Goal: Contribute content: Contribute content

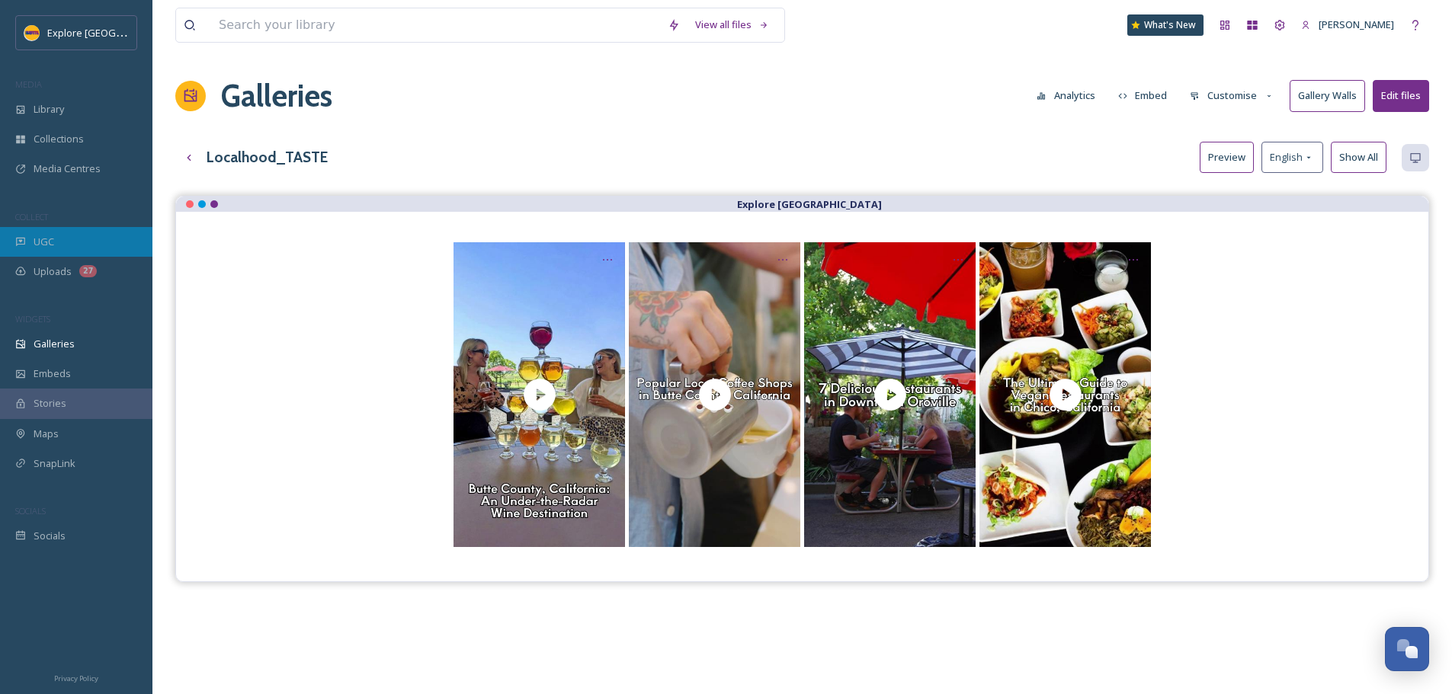
click at [85, 248] on div "UGC" at bounding box center [76, 242] width 152 height 30
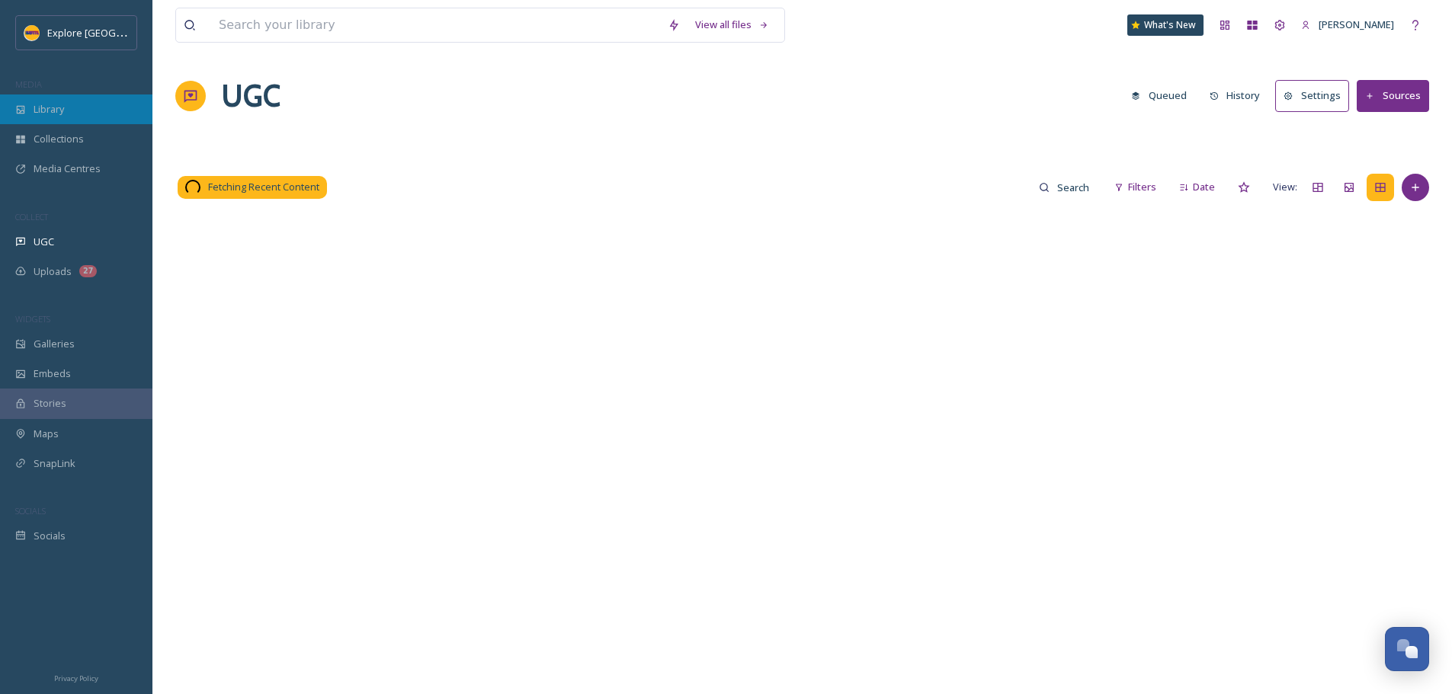
click at [80, 110] on div "Library" at bounding box center [76, 109] width 152 height 30
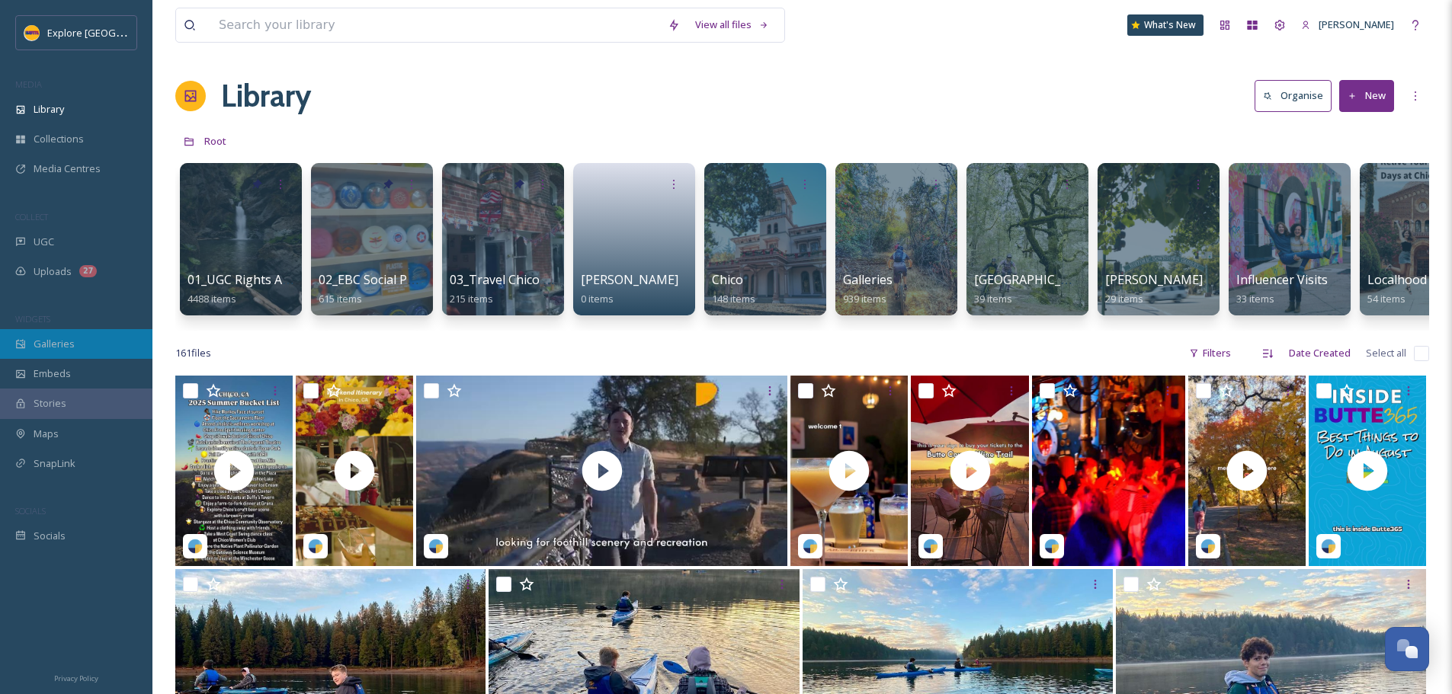
click at [76, 347] on div "Galleries" at bounding box center [76, 344] width 152 height 30
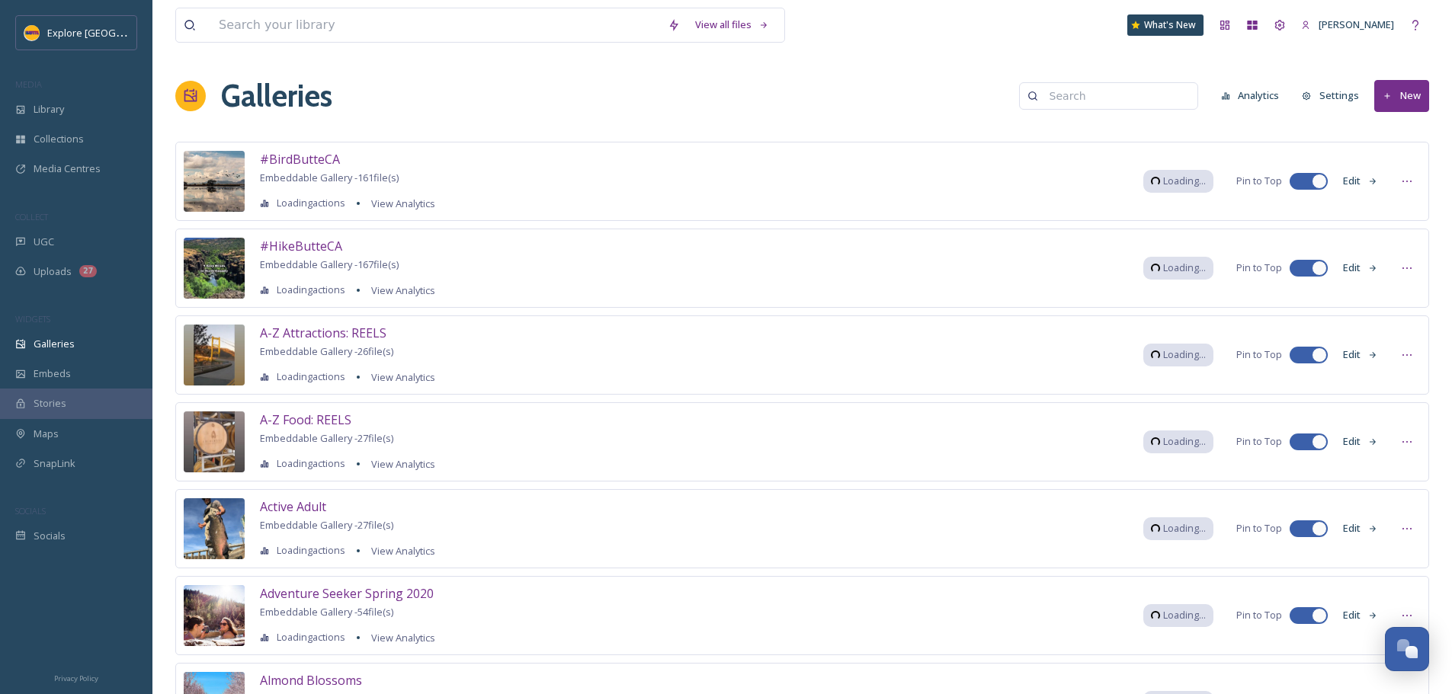
click at [1097, 104] on input at bounding box center [1116, 96] width 148 height 30
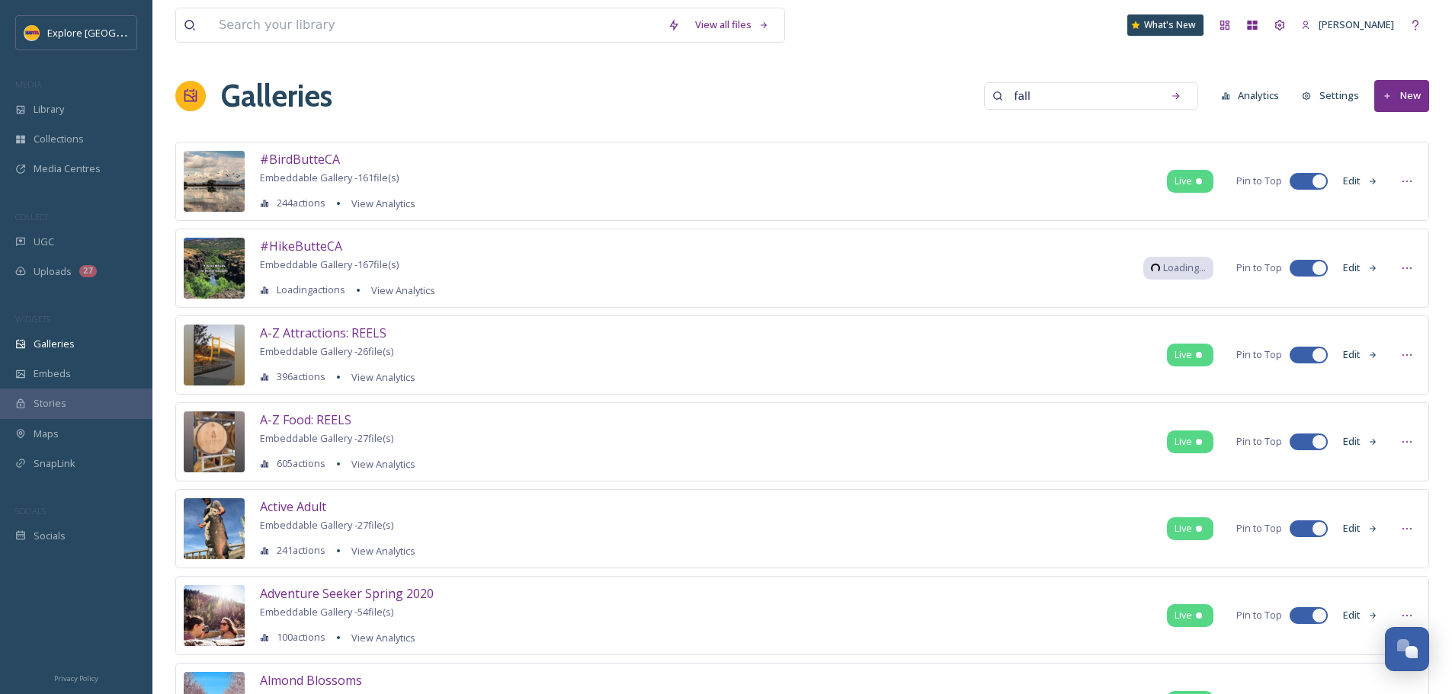
type input "fall"
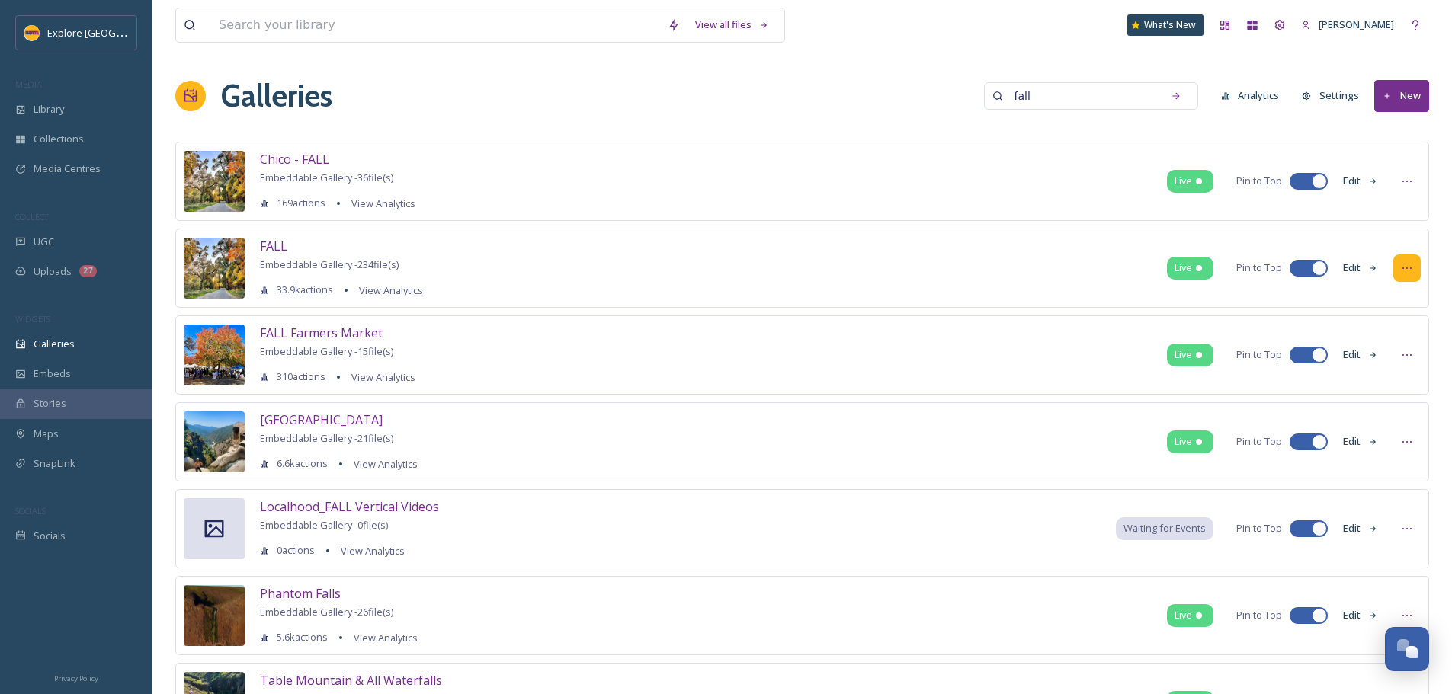
click at [1397, 278] on div at bounding box center [1406, 268] width 27 height 27
click at [1399, 359] on span "Embed Gallery" at bounding box center [1377, 361] width 66 height 14
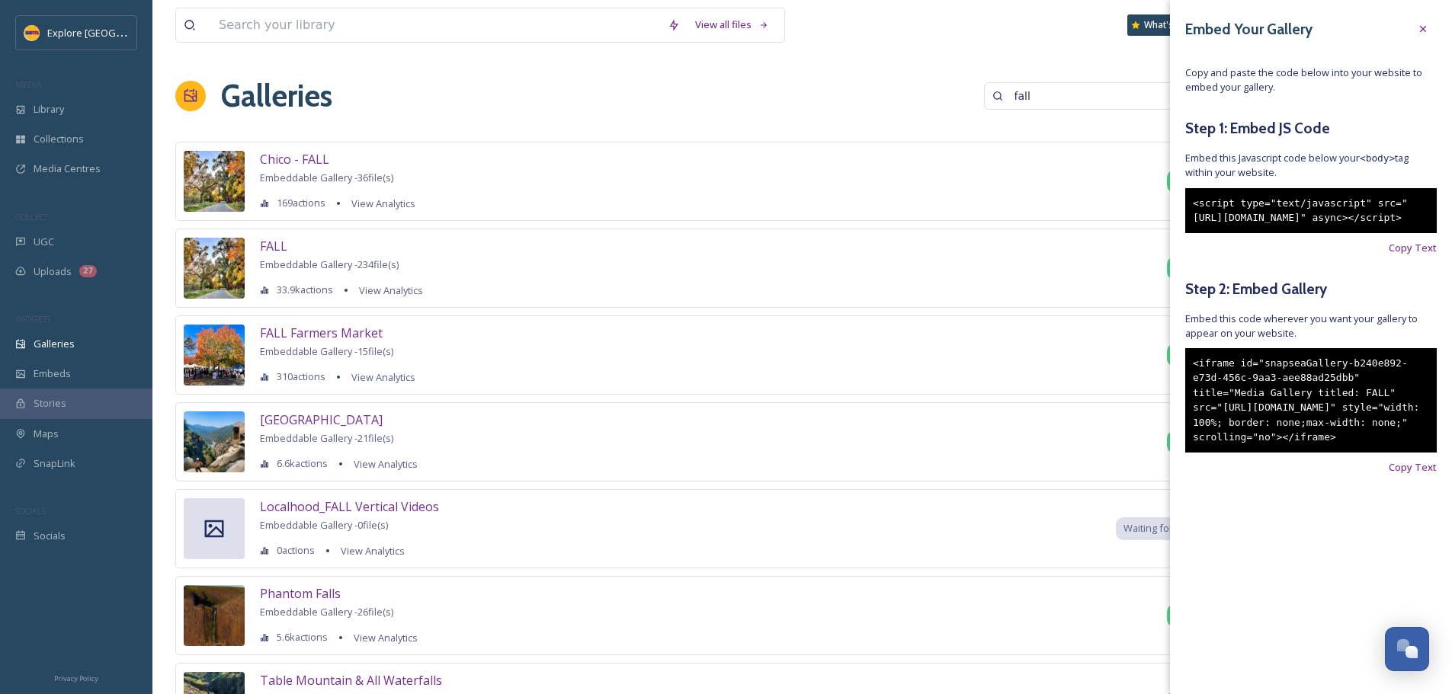
click at [1408, 520] on div "Embed Your Gallery Copy and paste the code below into your website to embed you…" at bounding box center [1311, 268] width 282 height 536
click at [1408, 475] on span "Copy Text" at bounding box center [1412, 467] width 48 height 14
click at [536, 96] on div "Galleries fall Analytics Settings New" at bounding box center [801, 96] width 1253 height 46
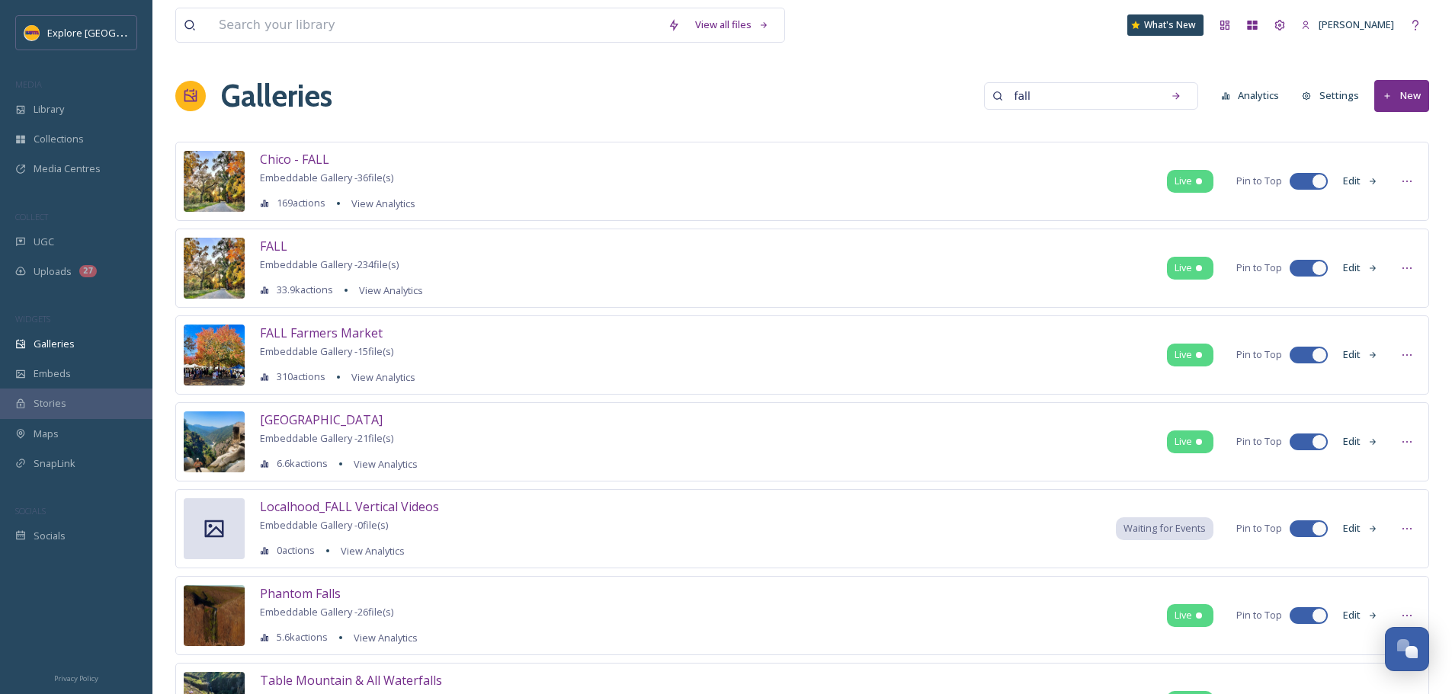
click at [1364, 532] on button "Edit" at bounding box center [1360, 529] width 50 height 30
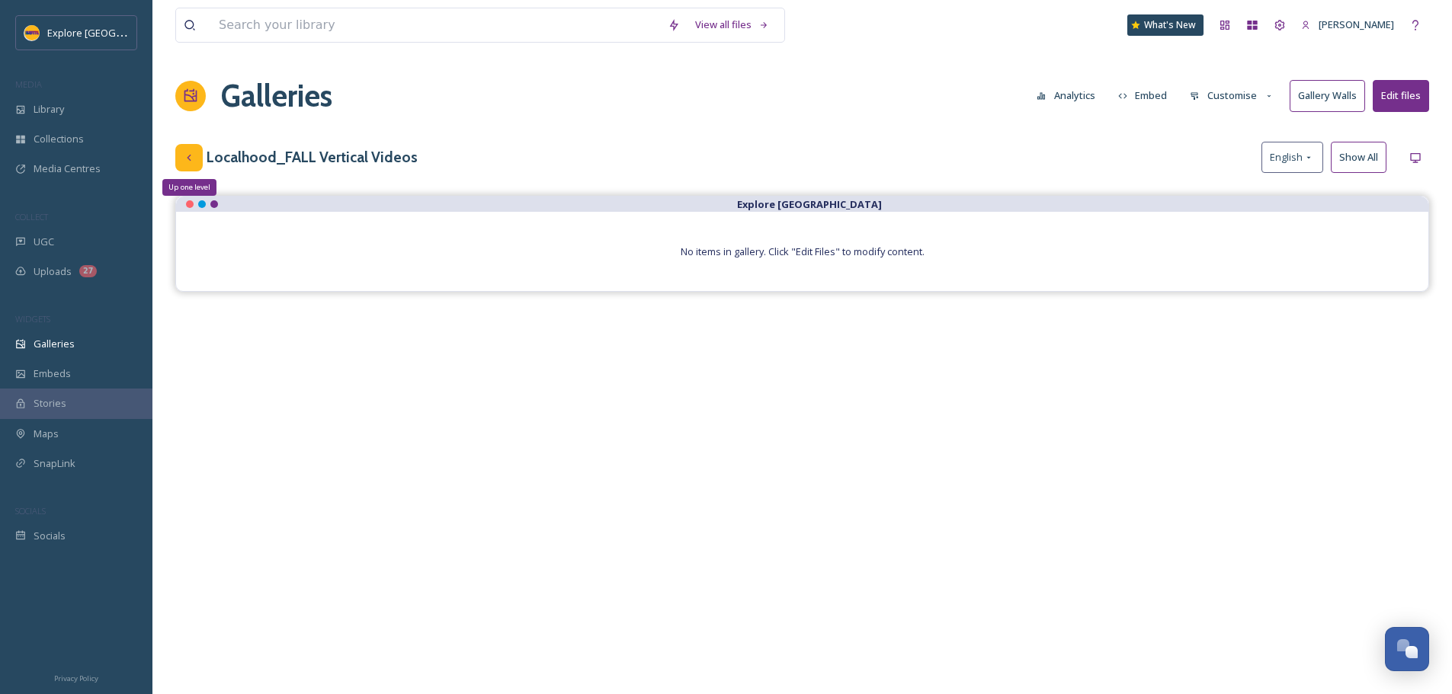
click at [188, 164] on div "Up one level" at bounding box center [188, 157] width 27 height 27
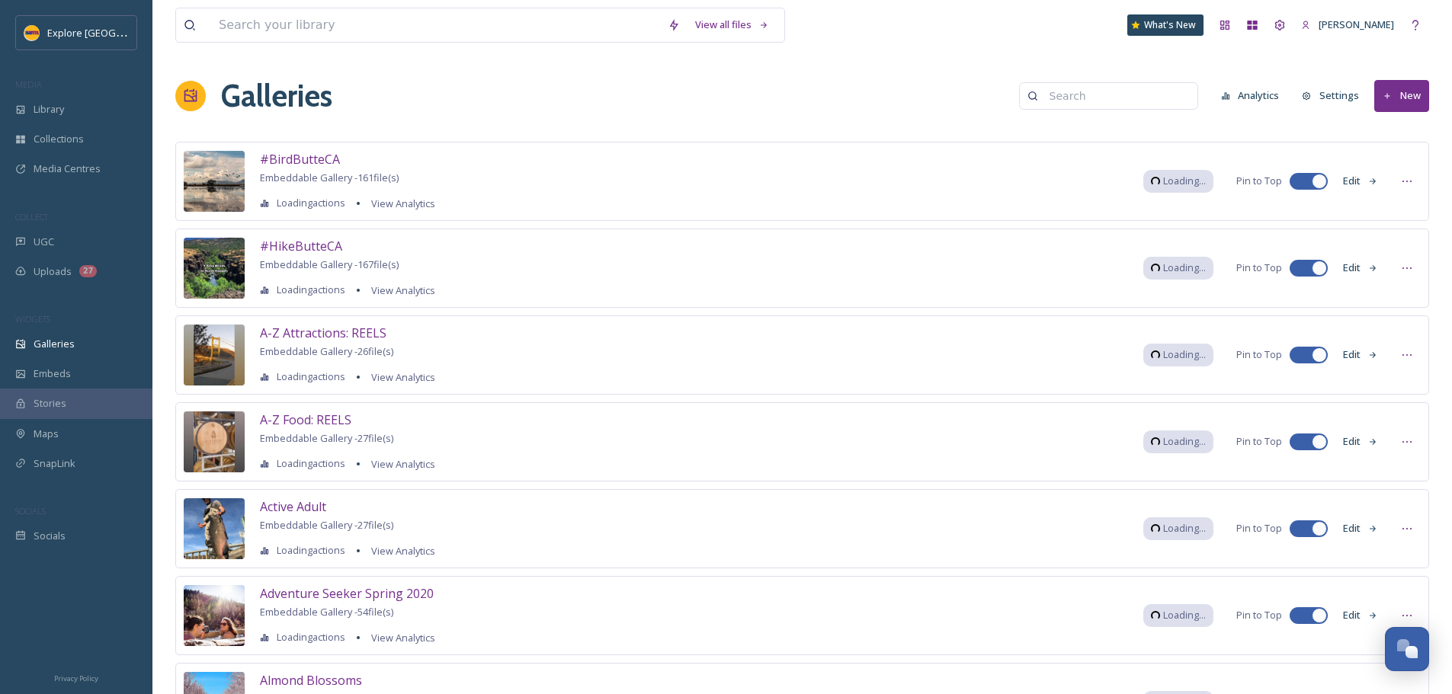
click at [1069, 98] on input at bounding box center [1116, 96] width 148 height 30
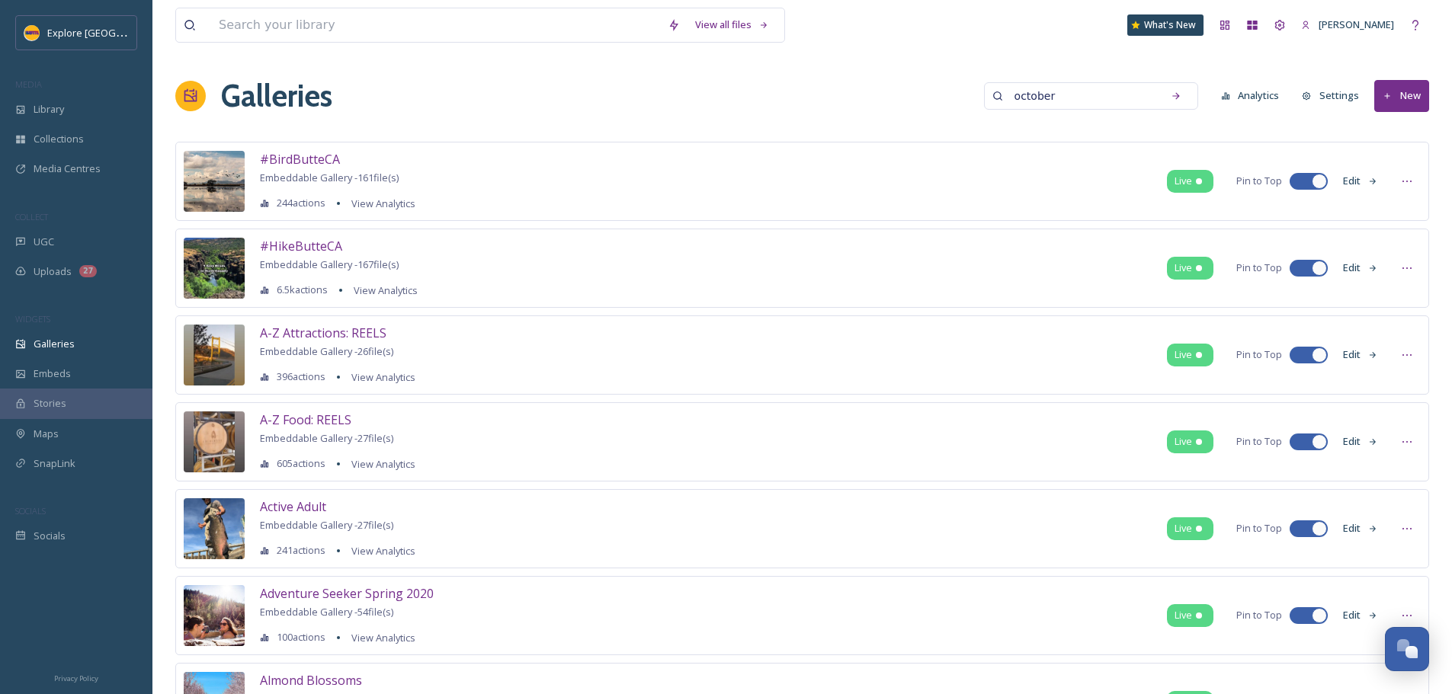
type input "october"
click at [1392, 108] on button "New" at bounding box center [1401, 95] width 55 height 31
click at [1394, 138] on span "Gallery" at bounding box center [1404, 131] width 32 height 14
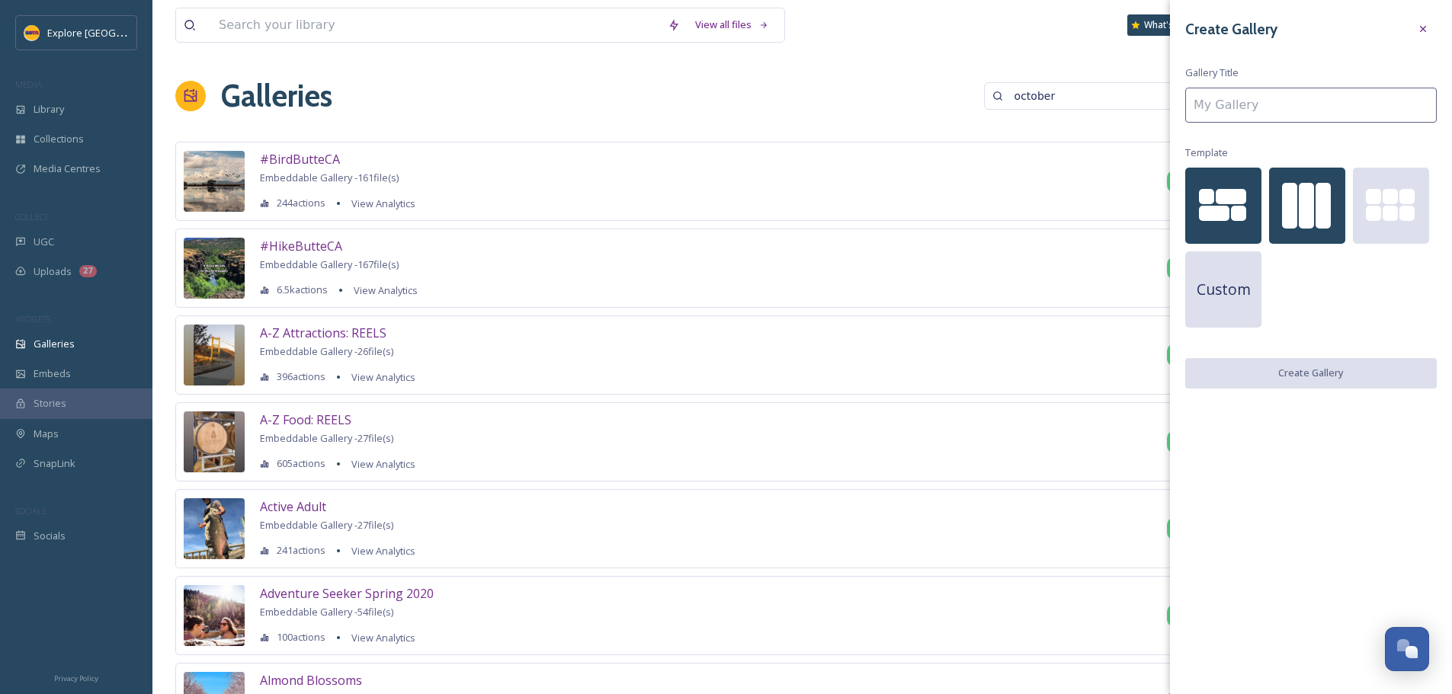
click at [1285, 199] on div at bounding box center [1289, 206] width 15 height 46
click at [1272, 117] on input at bounding box center [1310, 105] width 251 height 35
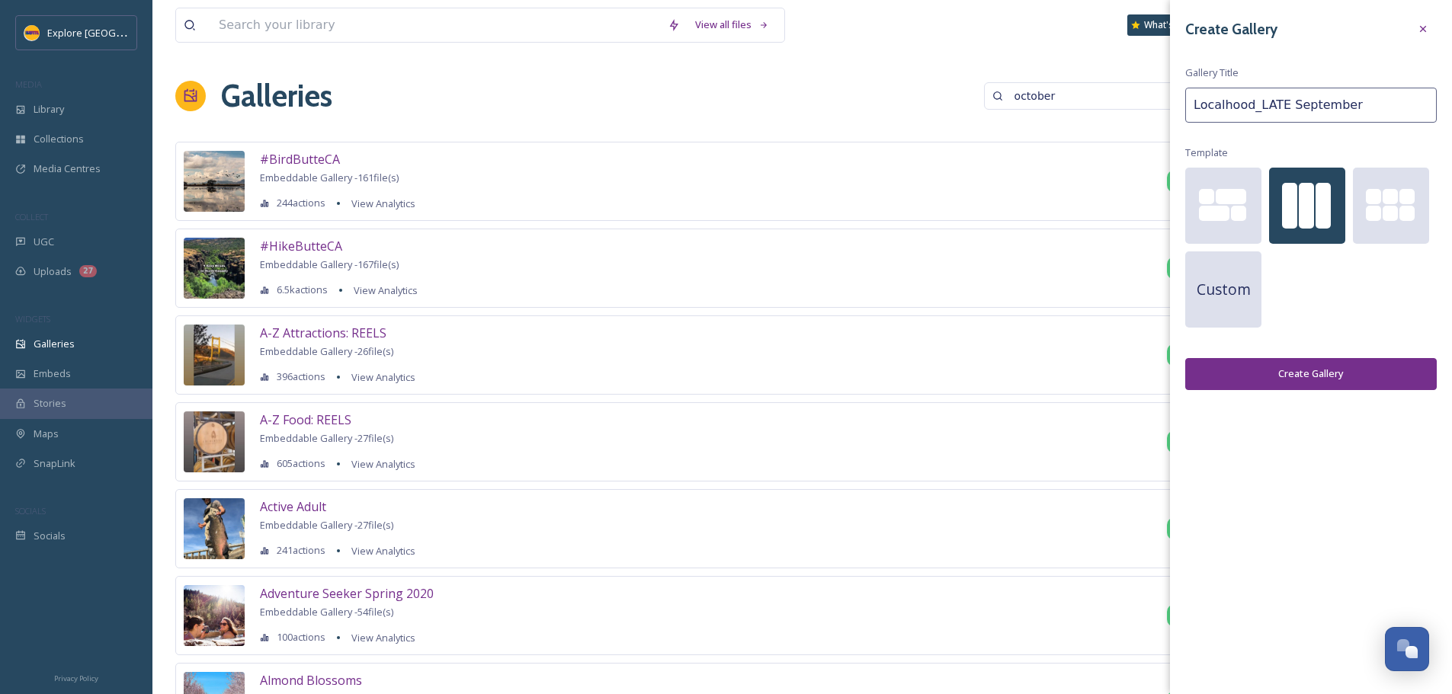
type input "Localhood_LATE September"
click at [1287, 390] on div "Create Gallery Gallery Title Localhood_LATE September Template Custom Create Ga…" at bounding box center [1311, 202] width 282 height 405
click at [1307, 370] on button "Create Gallery" at bounding box center [1310, 373] width 251 height 31
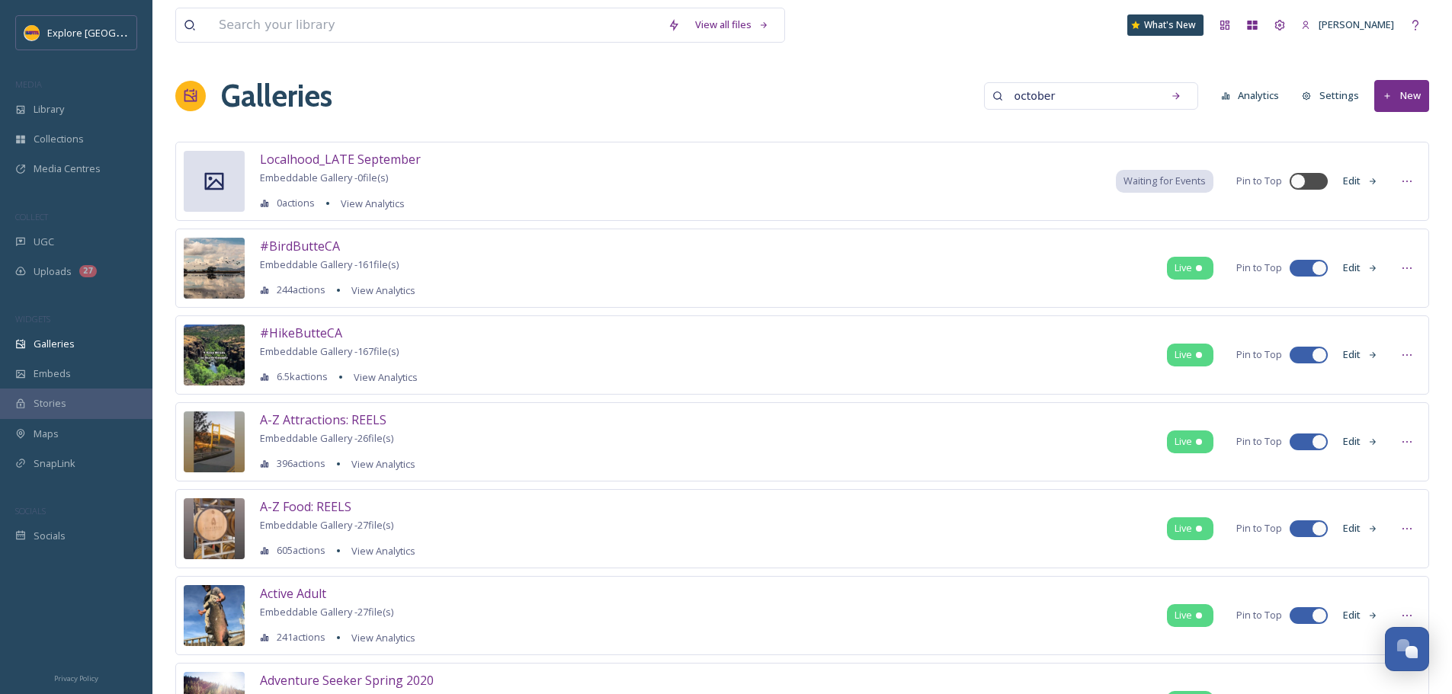
click at [1100, 94] on input "october" at bounding box center [1081, 96] width 148 height 30
type input "september"
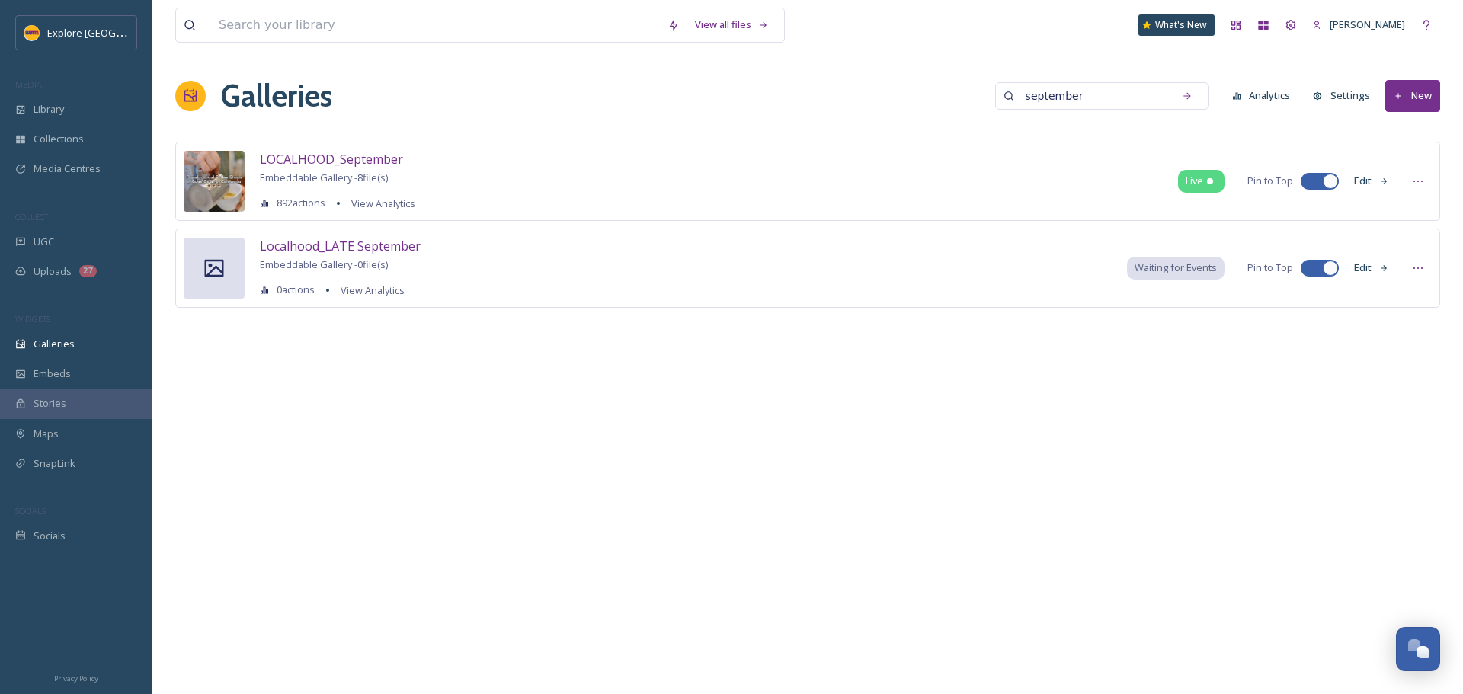
click at [1365, 273] on button "Edit" at bounding box center [1371, 268] width 50 height 30
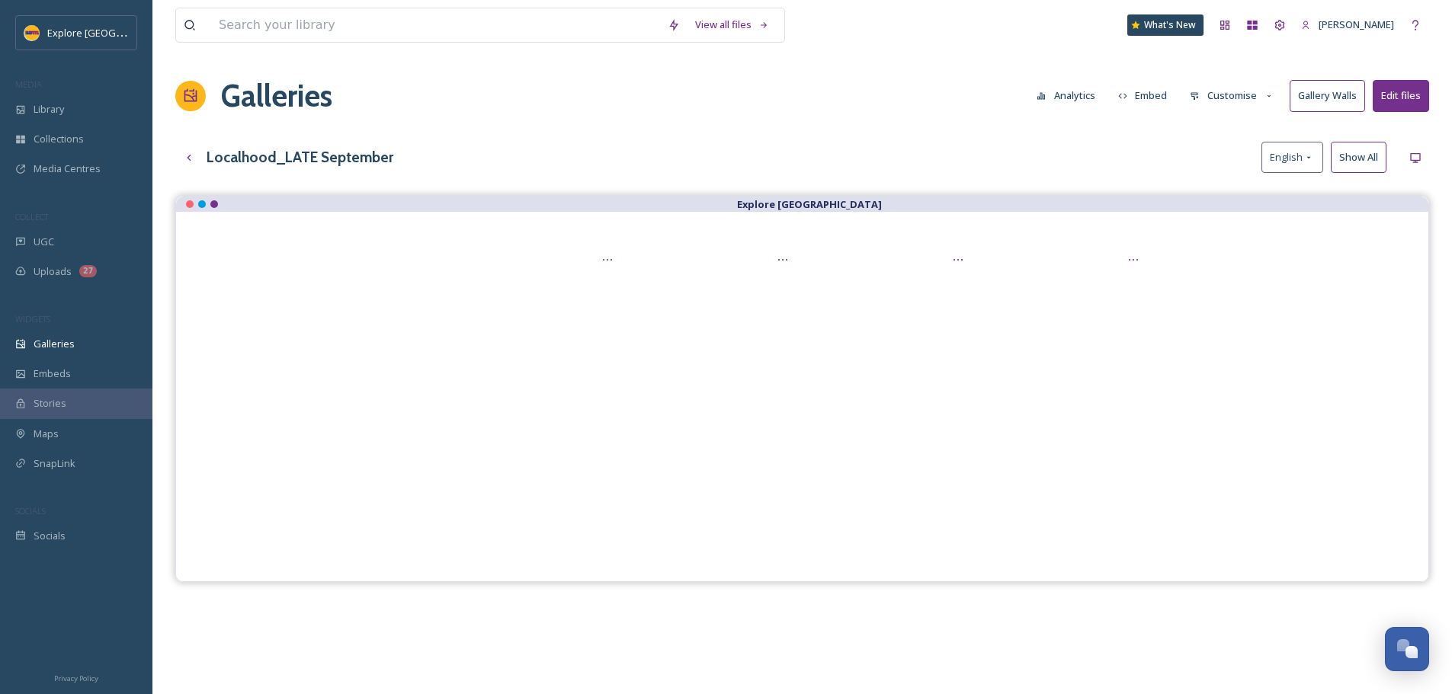
drag, startPoint x: 1223, startPoint y: 94, endPoint x: 1256, endPoint y: 92, distance: 32.8
click at [1223, 94] on button "Customise" at bounding box center [1232, 96] width 100 height 30
click at [1248, 129] on div "Layout" at bounding box center [1236, 131] width 106 height 30
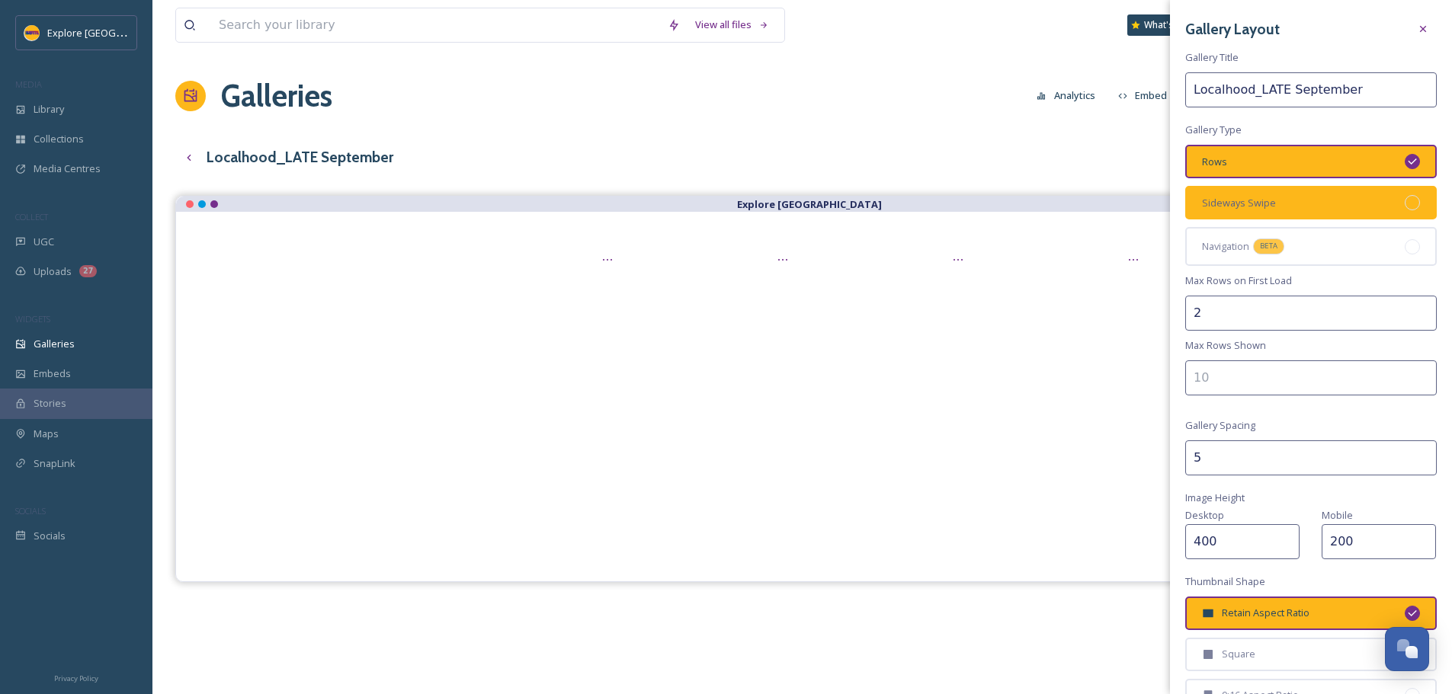
click at [1313, 205] on div "Sideways Swipe" at bounding box center [1310, 203] width 251 height 34
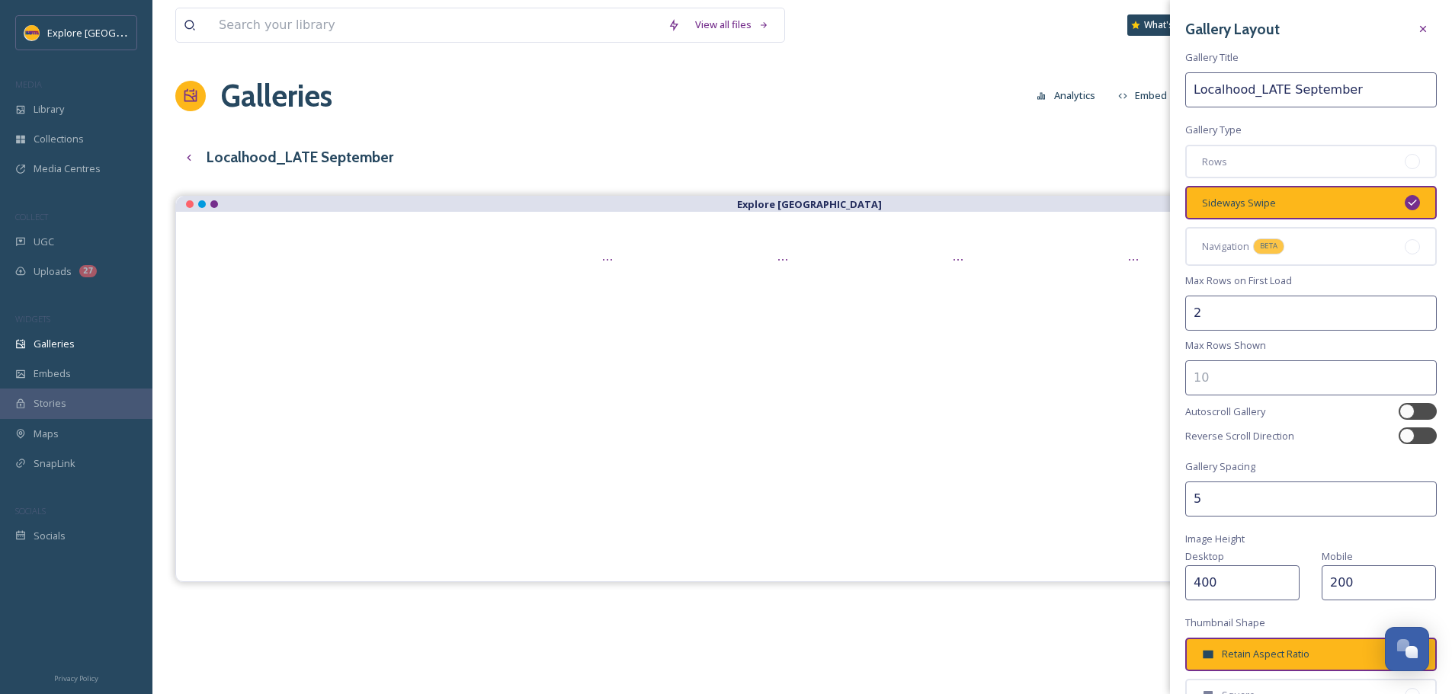
click at [1183, 324] on div "Gallery Layout Gallery Title Localhood_LATE September Gallery Type Rows Sideway…" at bounding box center [1311, 462] width 282 height 924
click at [1197, 315] on input "2" at bounding box center [1310, 313] width 251 height 35
type input "1"
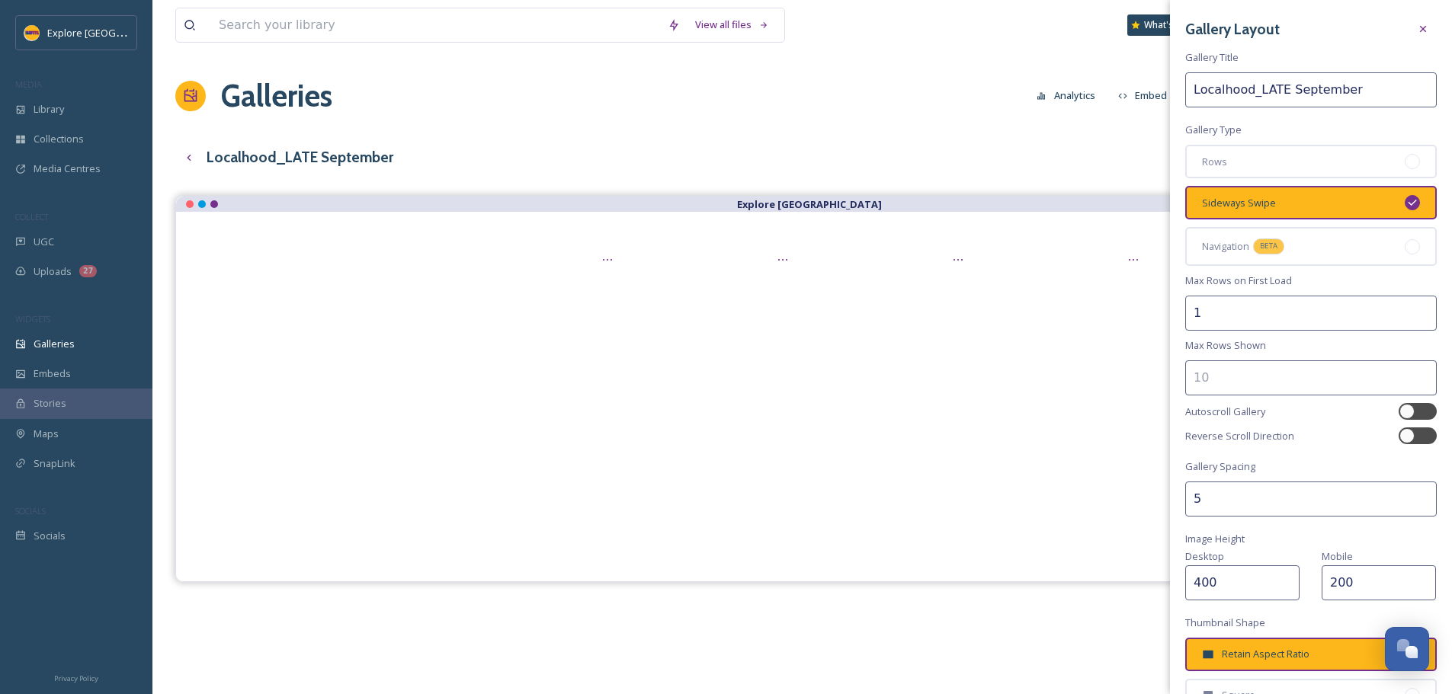
click at [1219, 376] on input "number" at bounding box center [1310, 377] width 251 height 35
type input "1"
click at [1308, 440] on div "Reverse Scroll Direction" at bounding box center [1310, 435] width 251 height 17
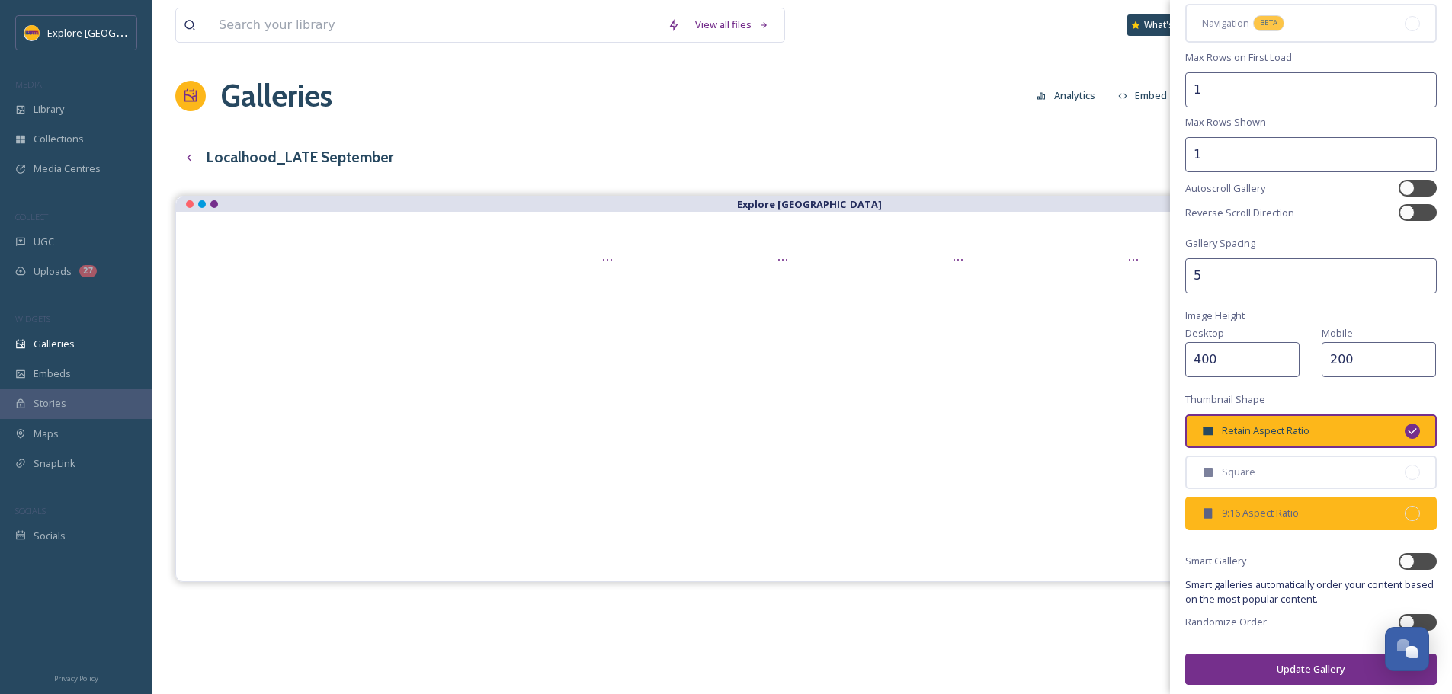
scroll to position [229, 0]
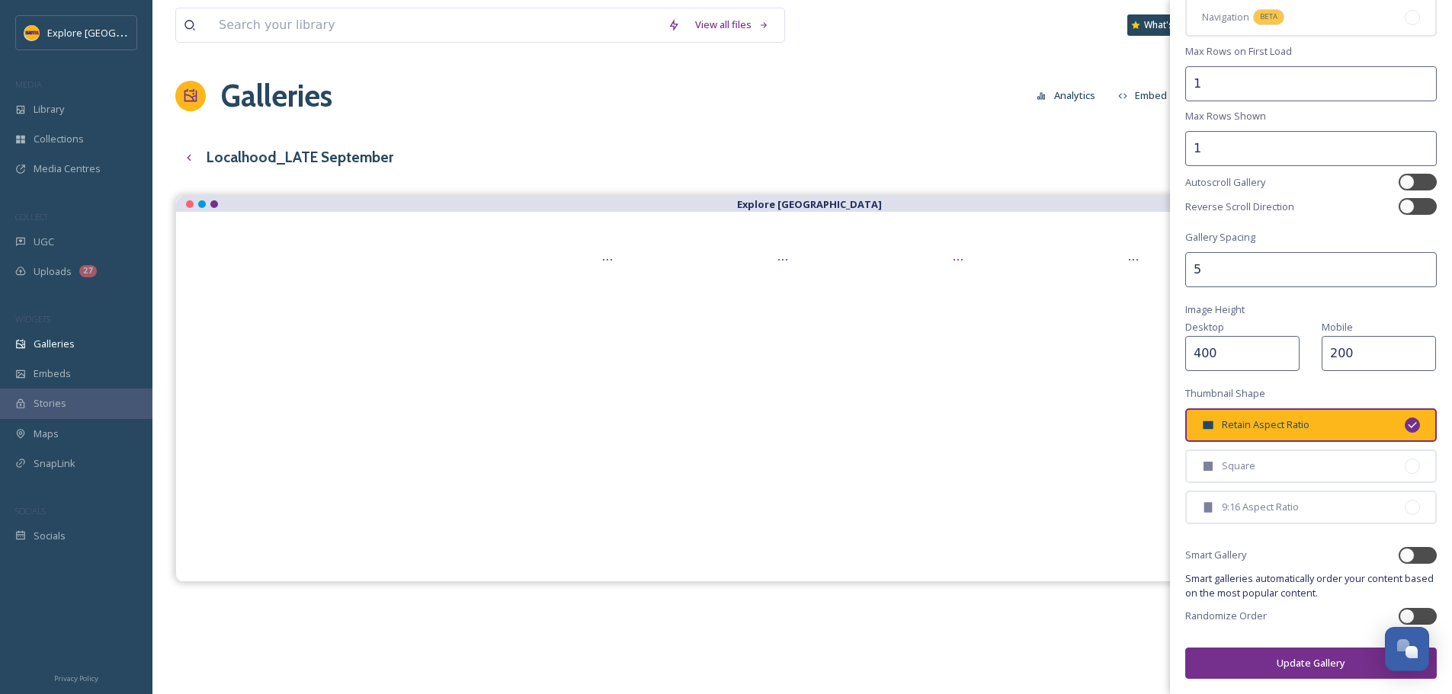
click at [1399, 609] on div at bounding box center [1417, 616] width 38 height 17
checkbox input "true"
click at [1295, 662] on button "Update Gallery" at bounding box center [1310, 663] width 251 height 31
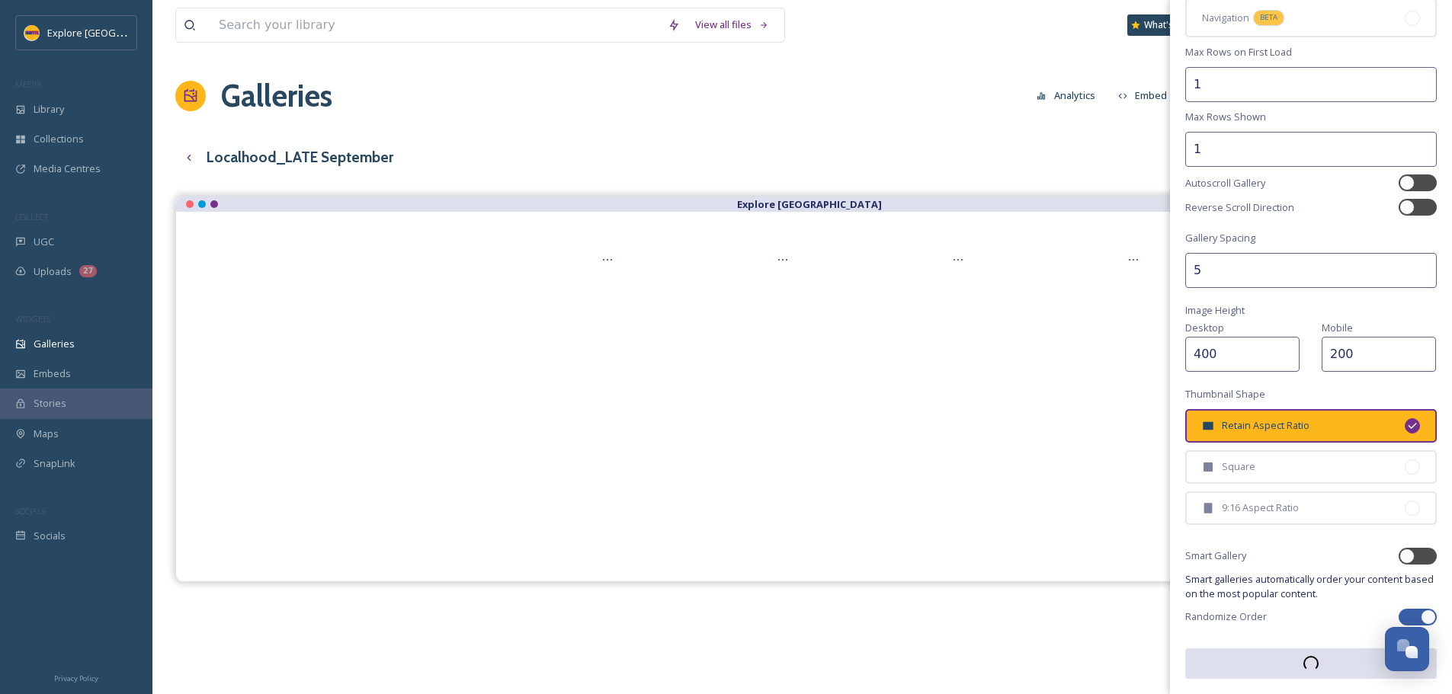
scroll to position [229, 0]
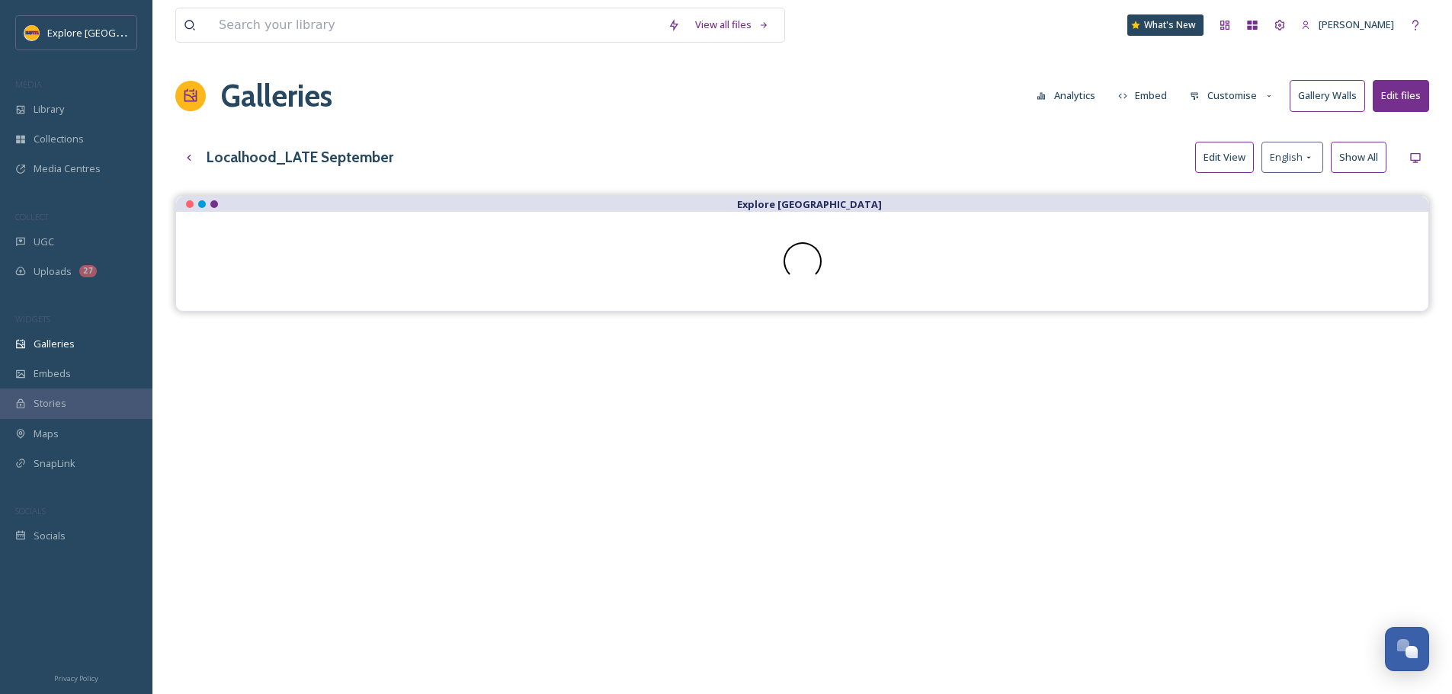
click at [1218, 99] on button "Customise" at bounding box center [1232, 96] width 100 height 30
click at [1229, 187] on div "Buttons" at bounding box center [1236, 190] width 106 height 30
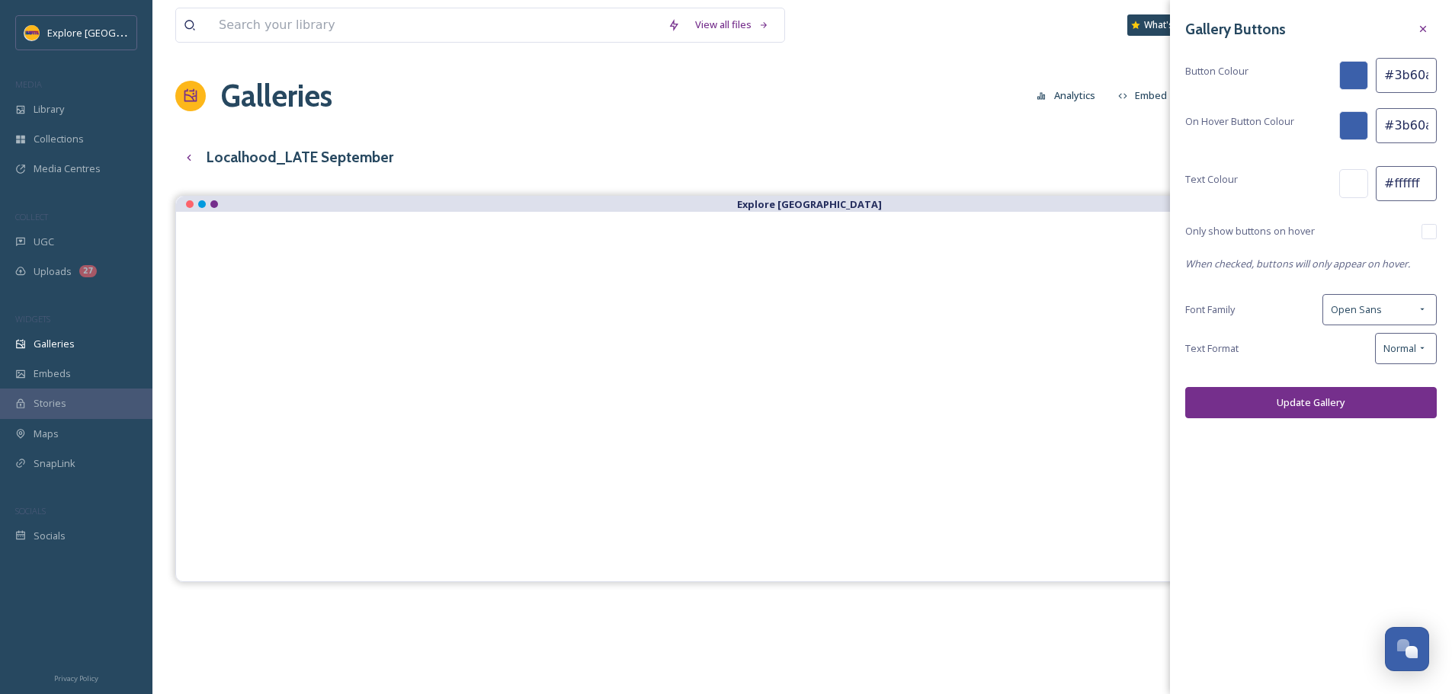
scroll to position [0, 2]
drag, startPoint x: 1391, startPoint y: 76, endPoint x: 1454, endPoint y: 76, distance: 62.5
click at [1451, 76] on html "Explore Butte County MEDIA Library Collections Media Centres COLLECT UGC Upload…" at bounding box center [726, 456] width 1452 height 913
paste input "752f8c"
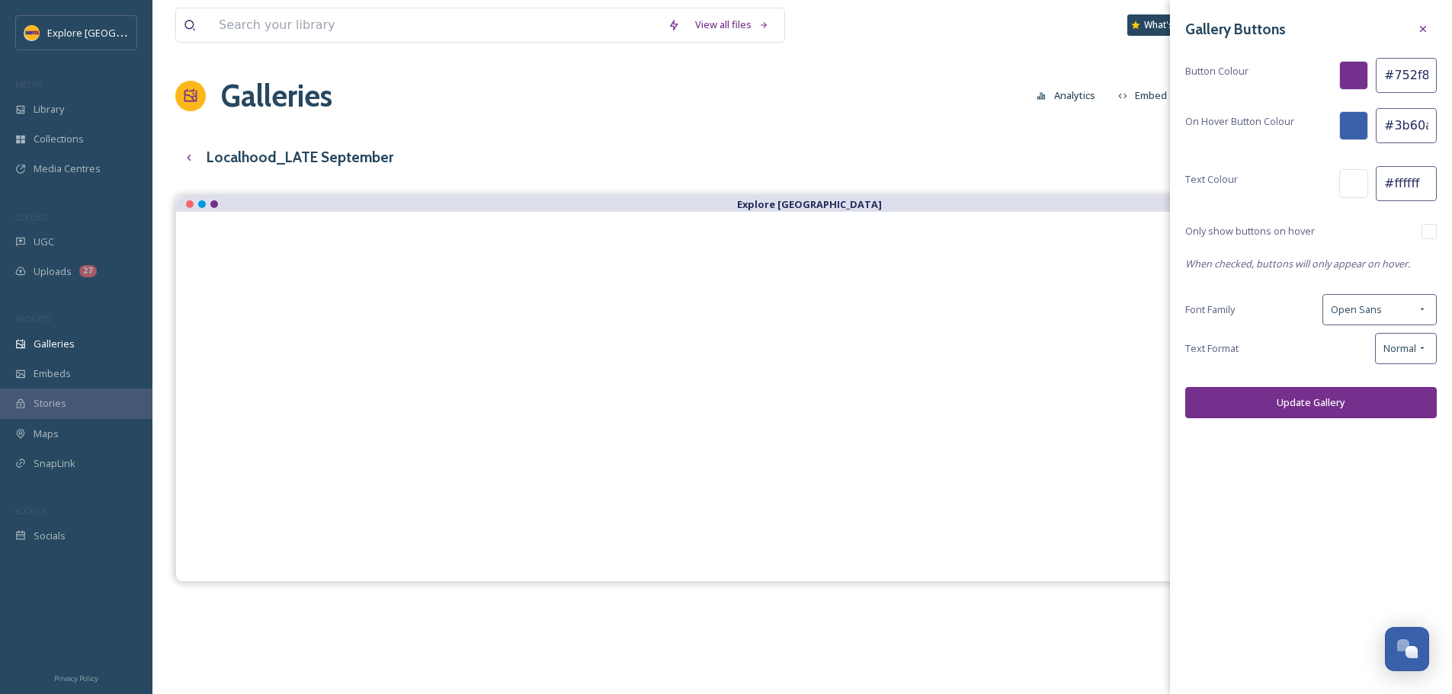
type input "#752f8c"
click at [1387, 128] on input "#3b60aa" at bounding box center [1405, 125] width 61 height 35
drag, startPoint x: 1391, startPoint y: 128, endPoint x: 1433, endPoint y: 128, distance: 41.1
click at [1433, 128] on input "#3b60aa" at bounding box center [1405, 125] width 61 height 35
paste input "fdb71"
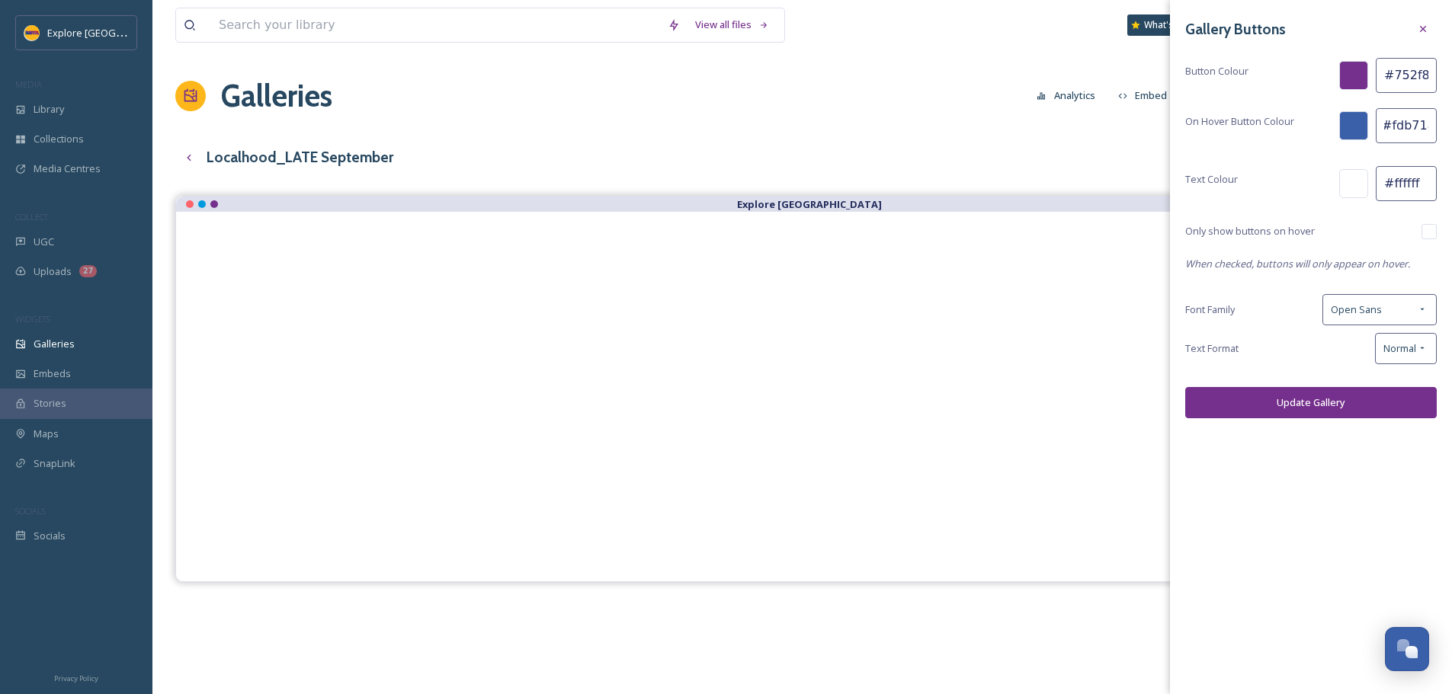
scroll to position [0, 1]
type input "#fdb71a"
click at [1429, 229] on input "checkbox" at bounding box center [1428, 231] width 15 height 15
checkbox input "true"
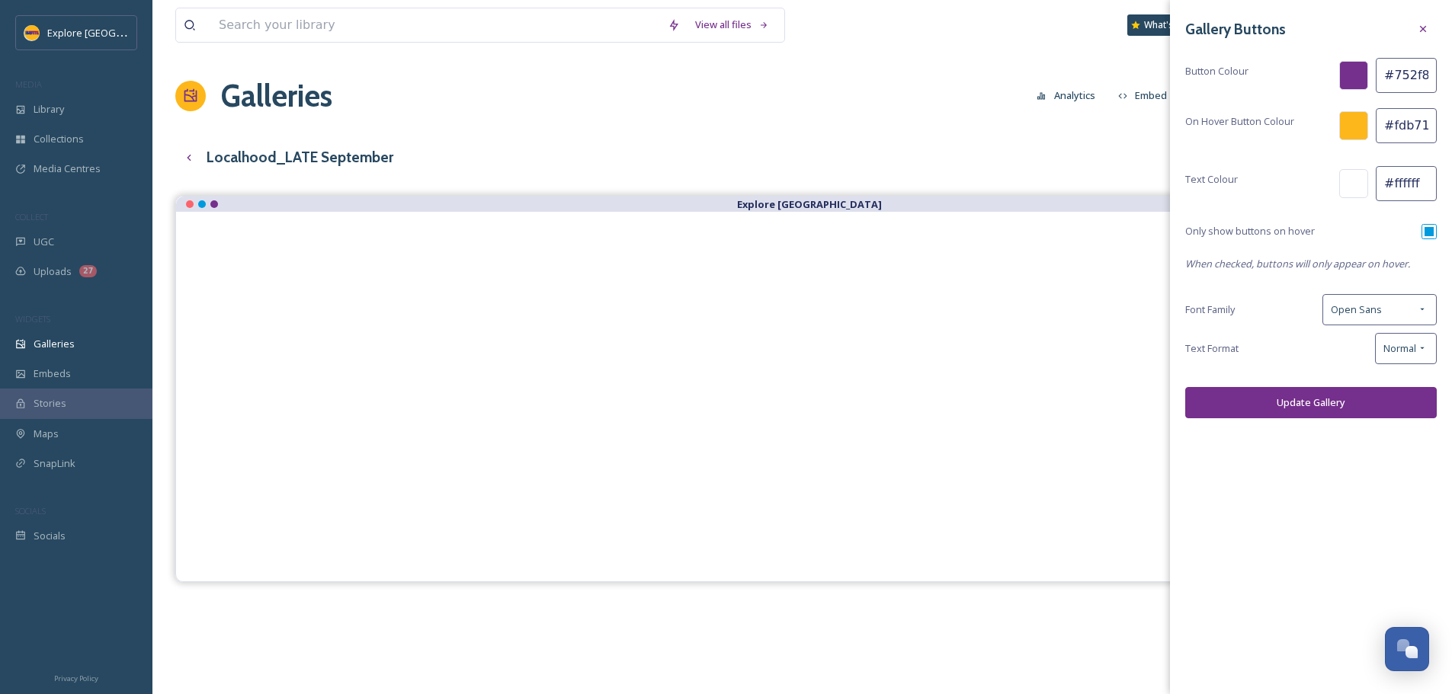
click at [1301, 405] on button "Update Gallery" at bounding box center [1310, 402] width 251 height 31
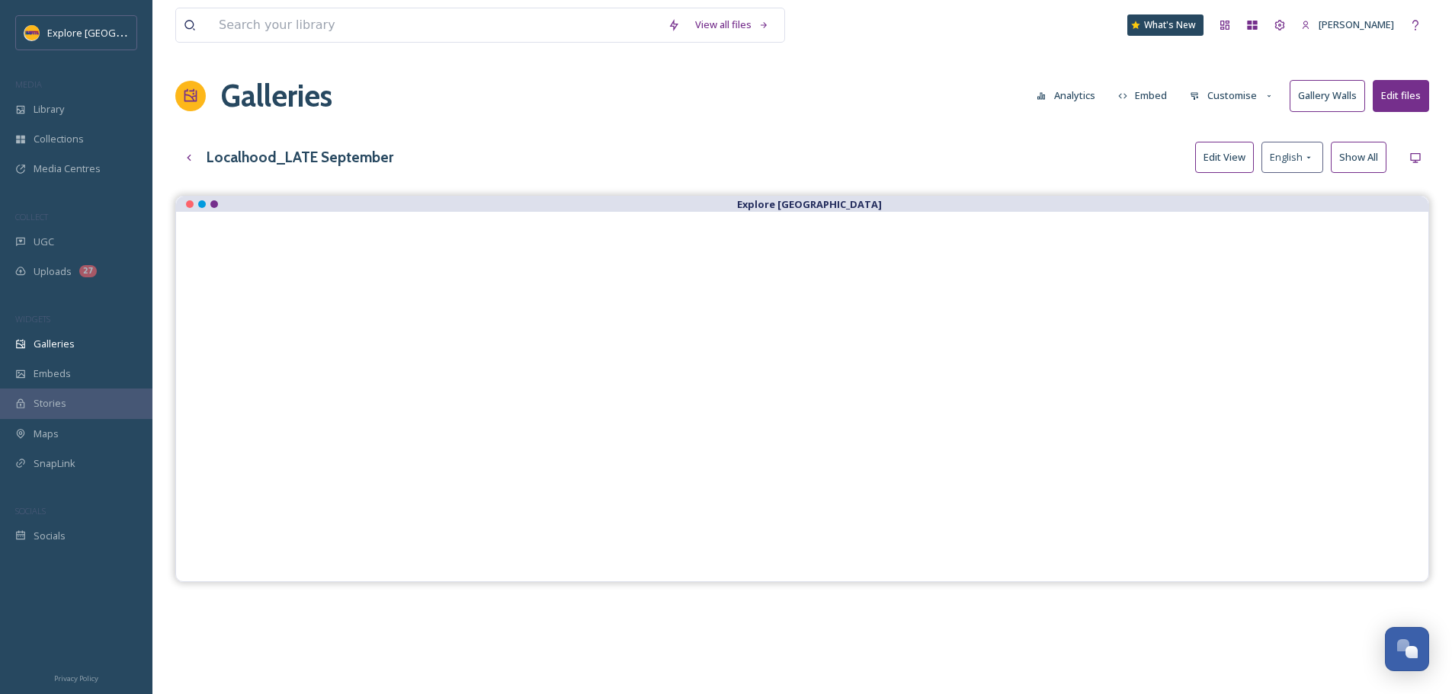
click at [1219, 95] on button "Customise" at bounding box center [1232, 96] width 100 height 30
click at [1231, 203] on div "Buttons" at bounding box center [1236, 190] width 106 height 30
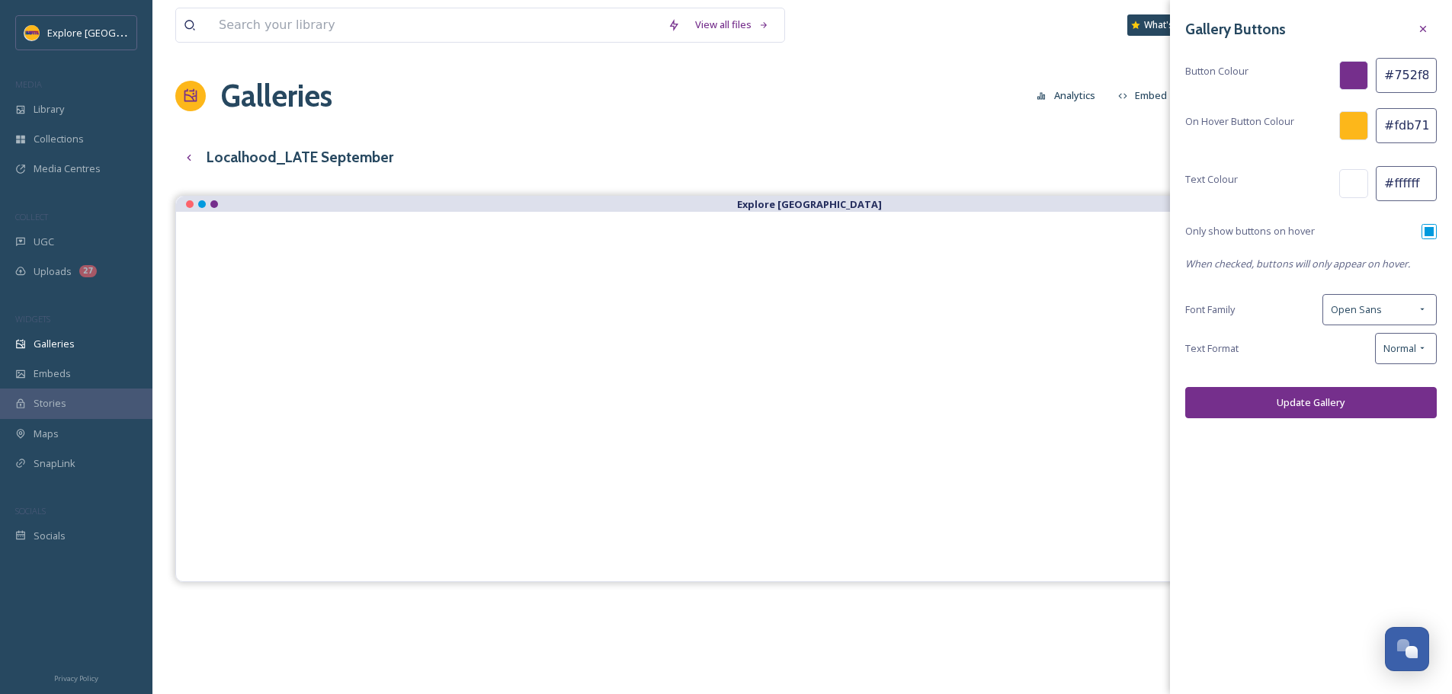
click at [1064, 144] on div "Localhood_LATE September Edit View English Show All" at bounding box center [801, 157] width 1253 height 31
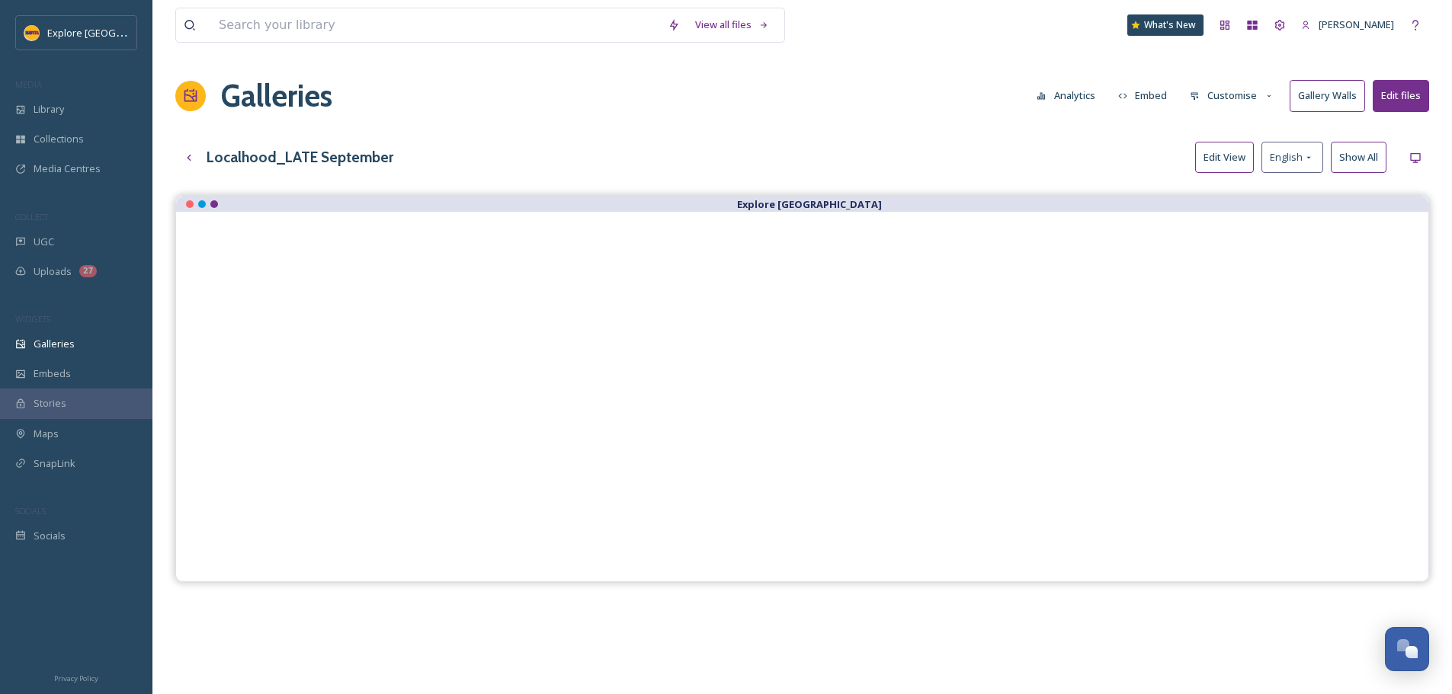
click at [1247, 98] on button "Customise" at bounding box center [1232, 96] width 100 height 30
click at [1234, 161] on span "Thumbnails" at bounding box center [1216, 160] width 53 height 14
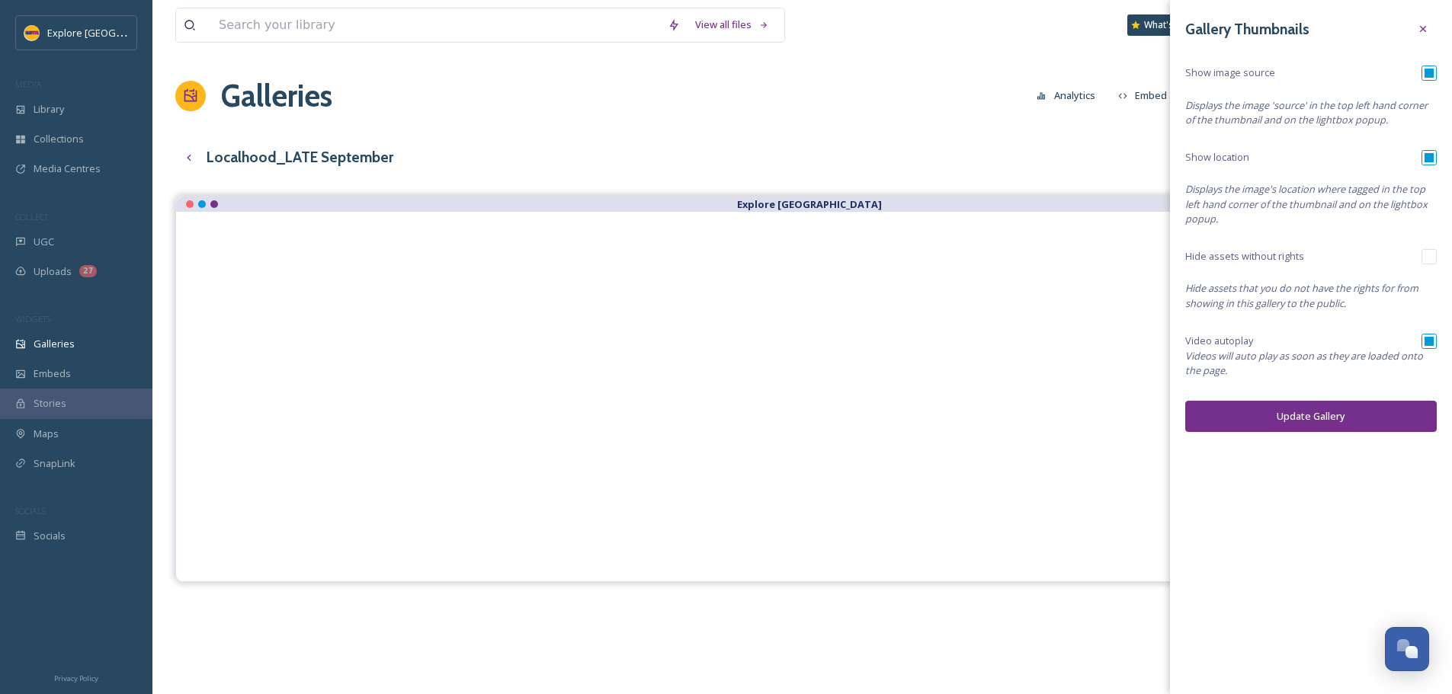
click at [1426, 75] on input "checkbox" at bounding box center [1428, 73] width 15 height 15
checkbox input "false"
click at [1430, 347] on input "checkbox" at bounding box center [1428, 341] width 15 height 15
checkbox input "false"
click at [1379, 432] on button "Update Gallery" at bounding box center [1310, 416] width 251 height 31
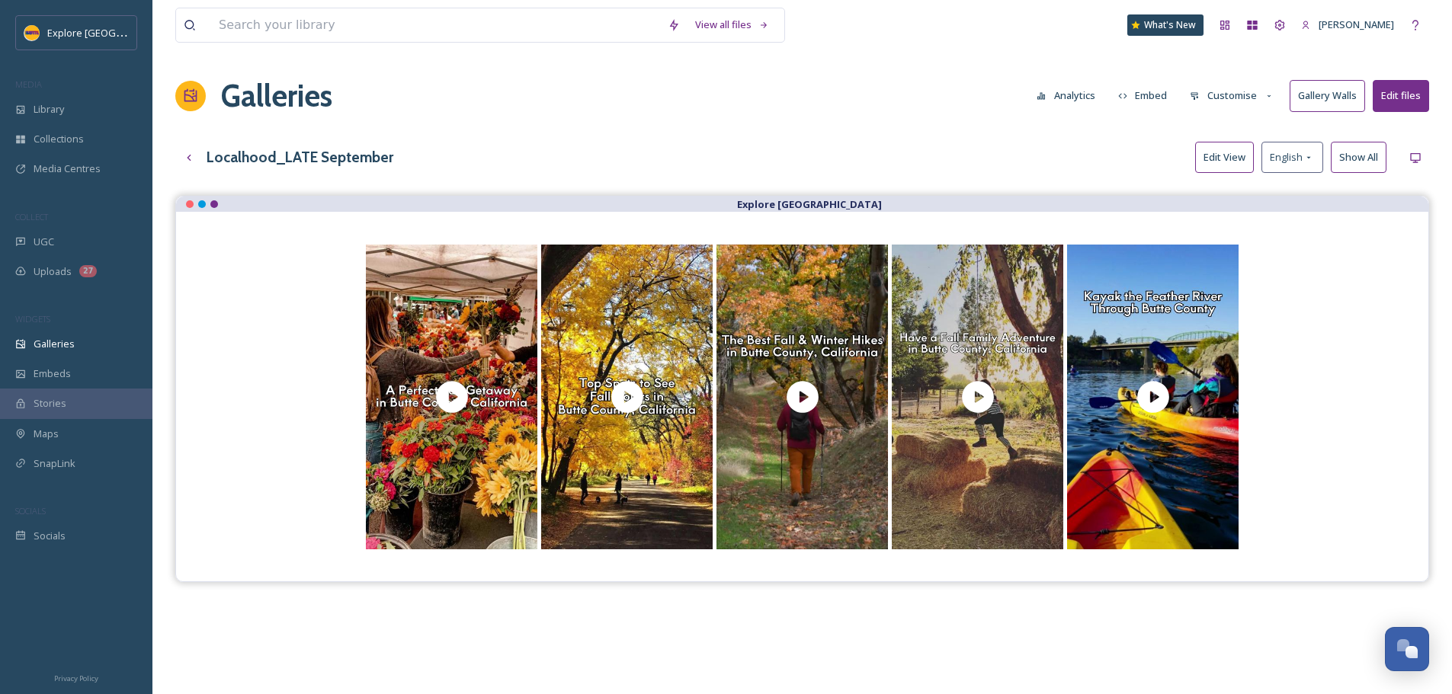
click at [1129, 96] on button "Embed" at bounding box center [1142, 96] width 65 height 30
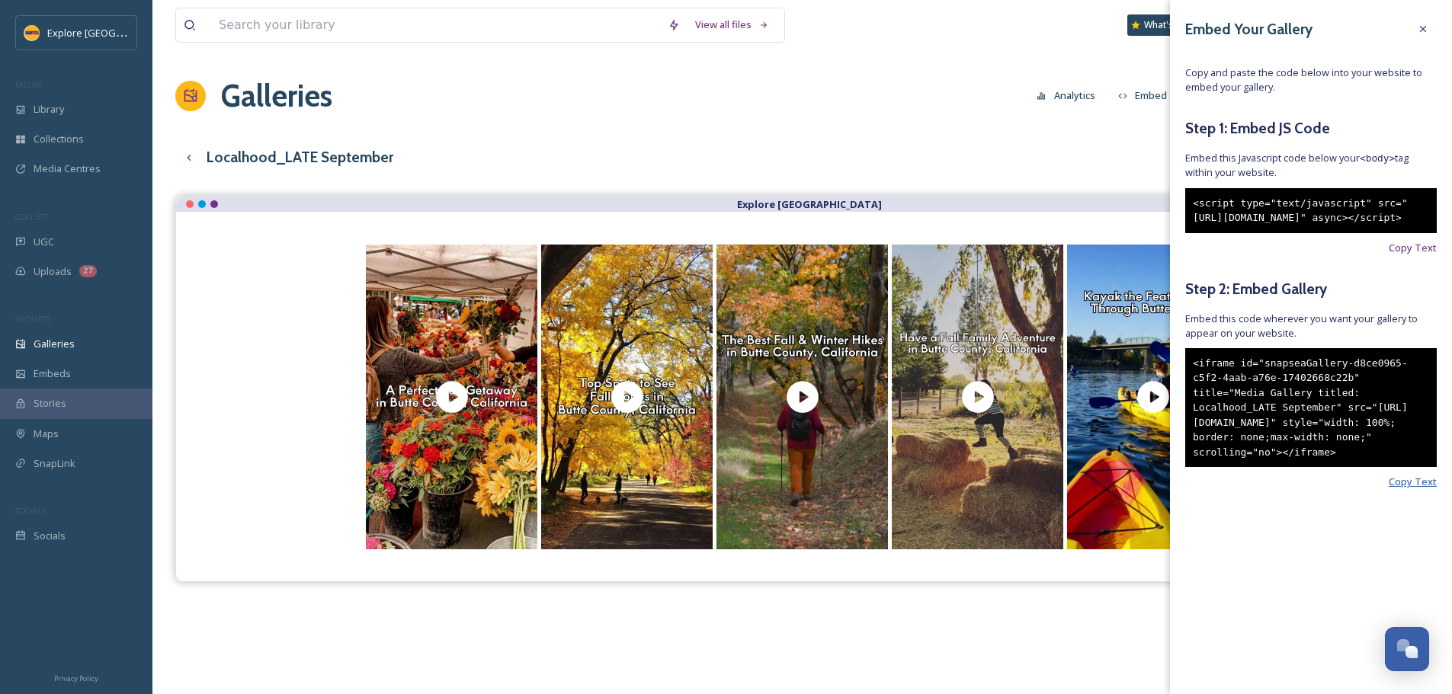
click at [1414, 489] on span "Copy Text" at bounding box center [1412, 482] width 48 height 14
click at [1429, 28] on div at bounding box center [1422, 28] width 27 height 27
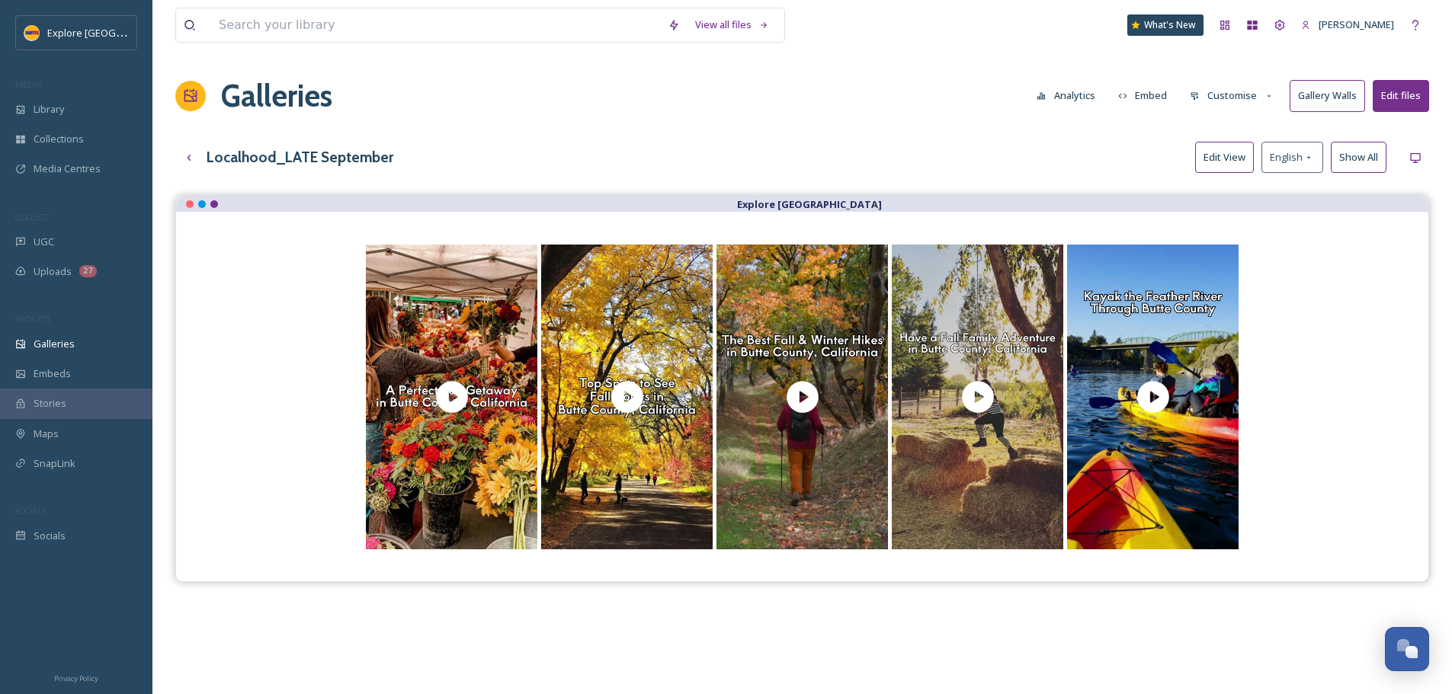
click at [1220, 172] on button "Edit View" at bounding box center [1224, 157] width 59 height 31
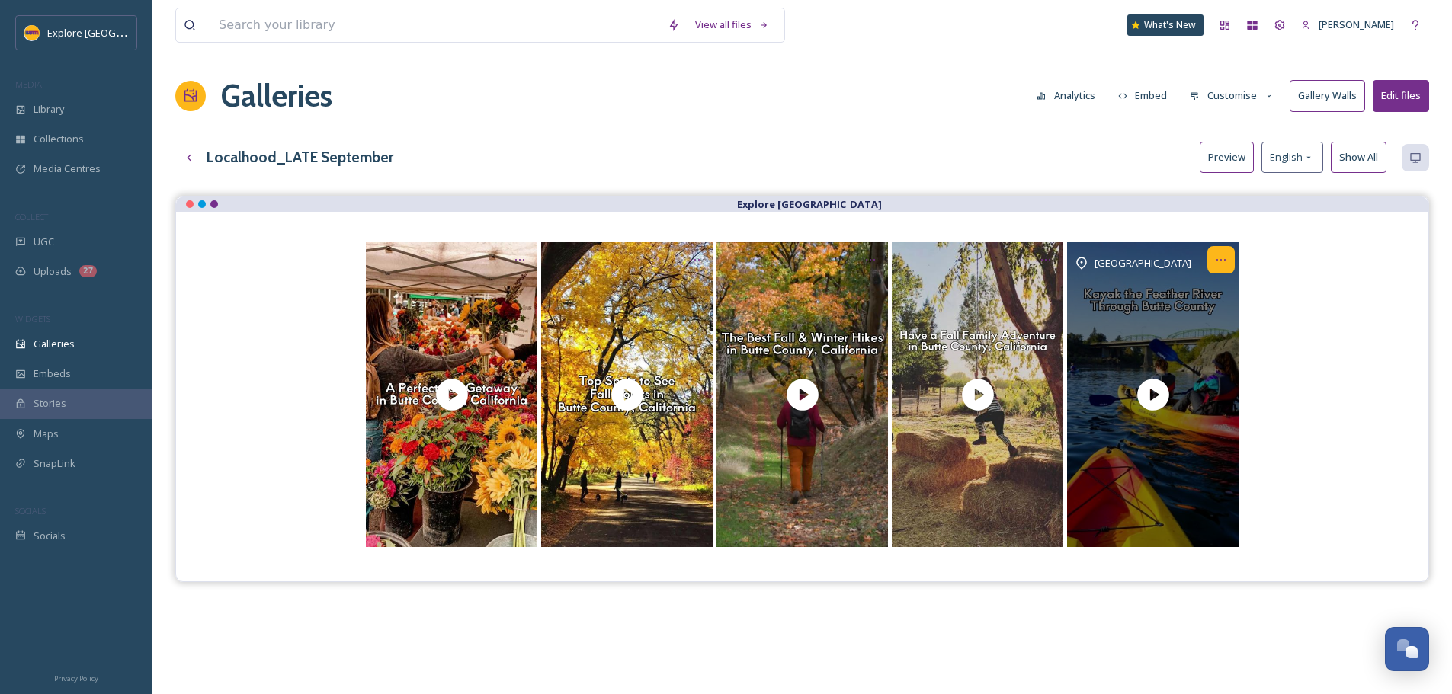
click at [1221, 265] on icon "Opens media popup. Media description: The Feather River is the principal tribut…" at bounding box center [1221, 260] width 12 height 12
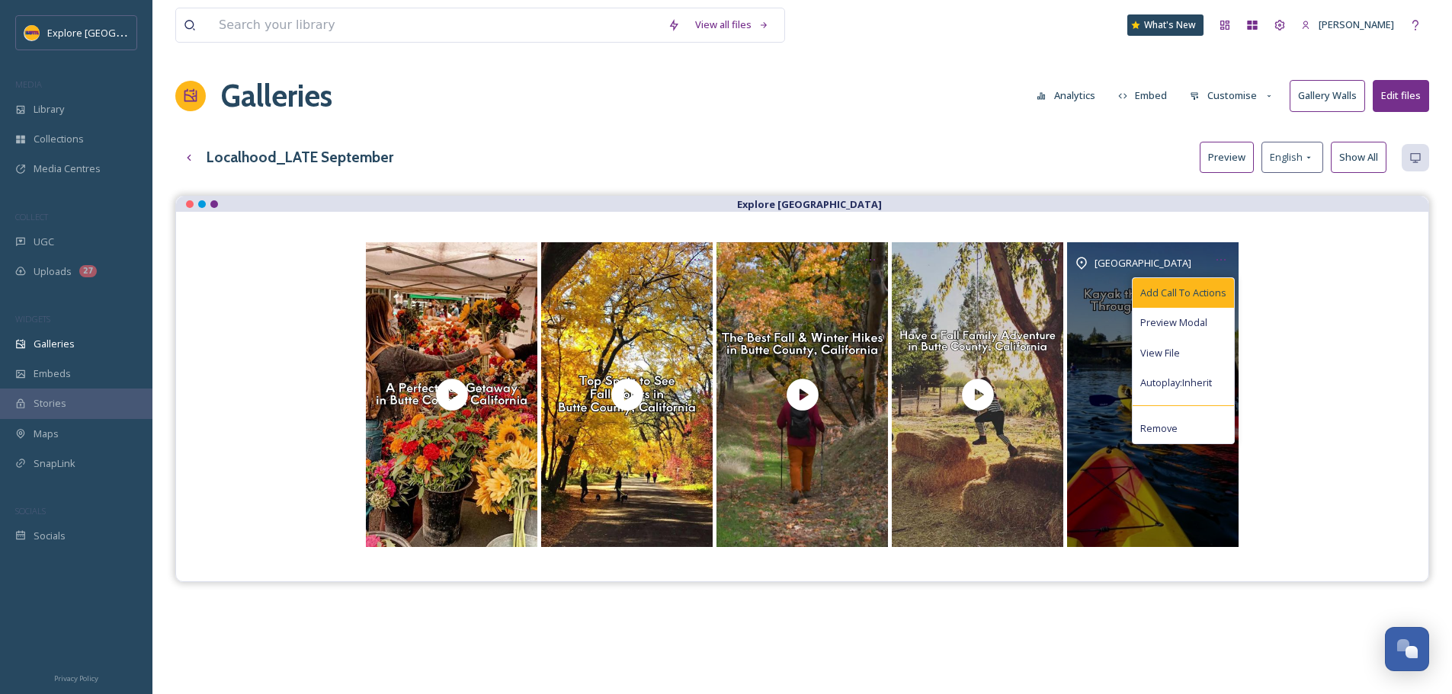
click at [1215, 302] on div "Add Call To Actions" at bounding box center [1182, 293] width 101 height 30
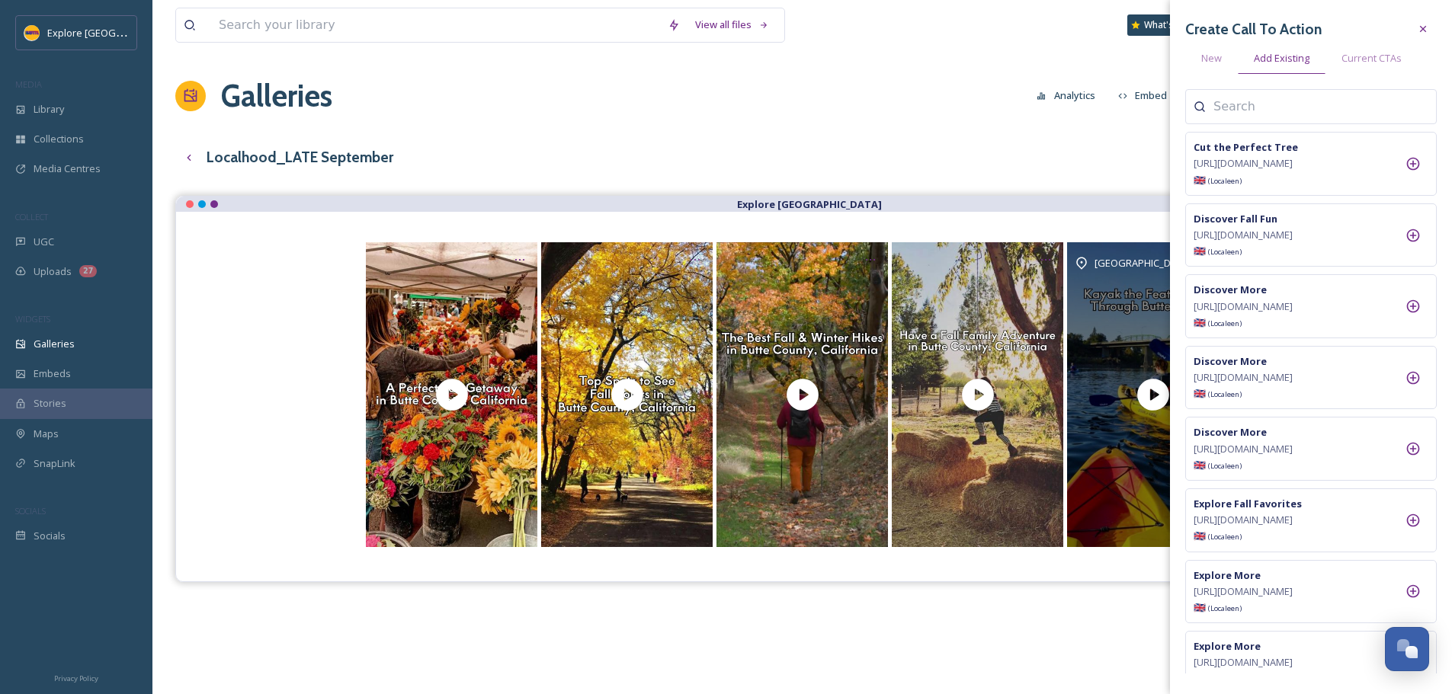
click at [1242, 117] on div at bounding box center [1310, 106] width 251 height 35
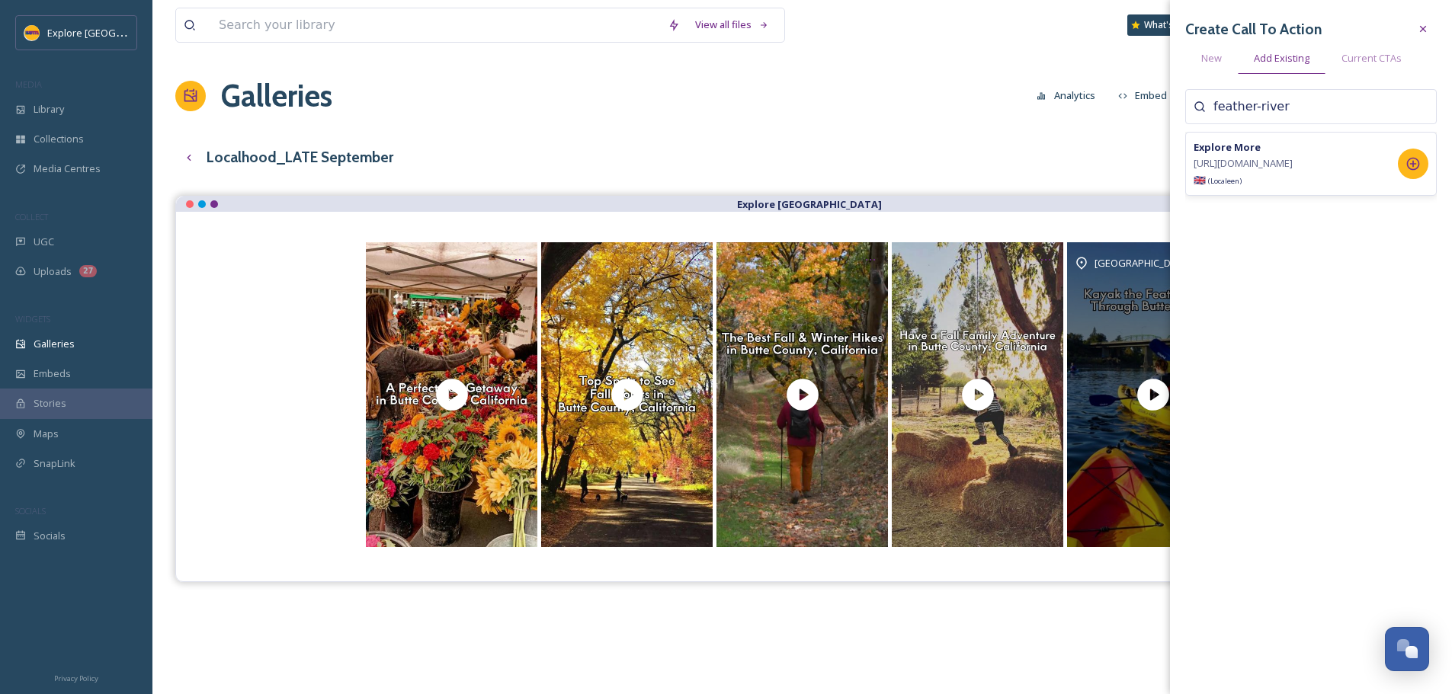
type input "feather-river"
click at [1418, 171] on icon at bounding box center [1413, 164] width 13 height 13
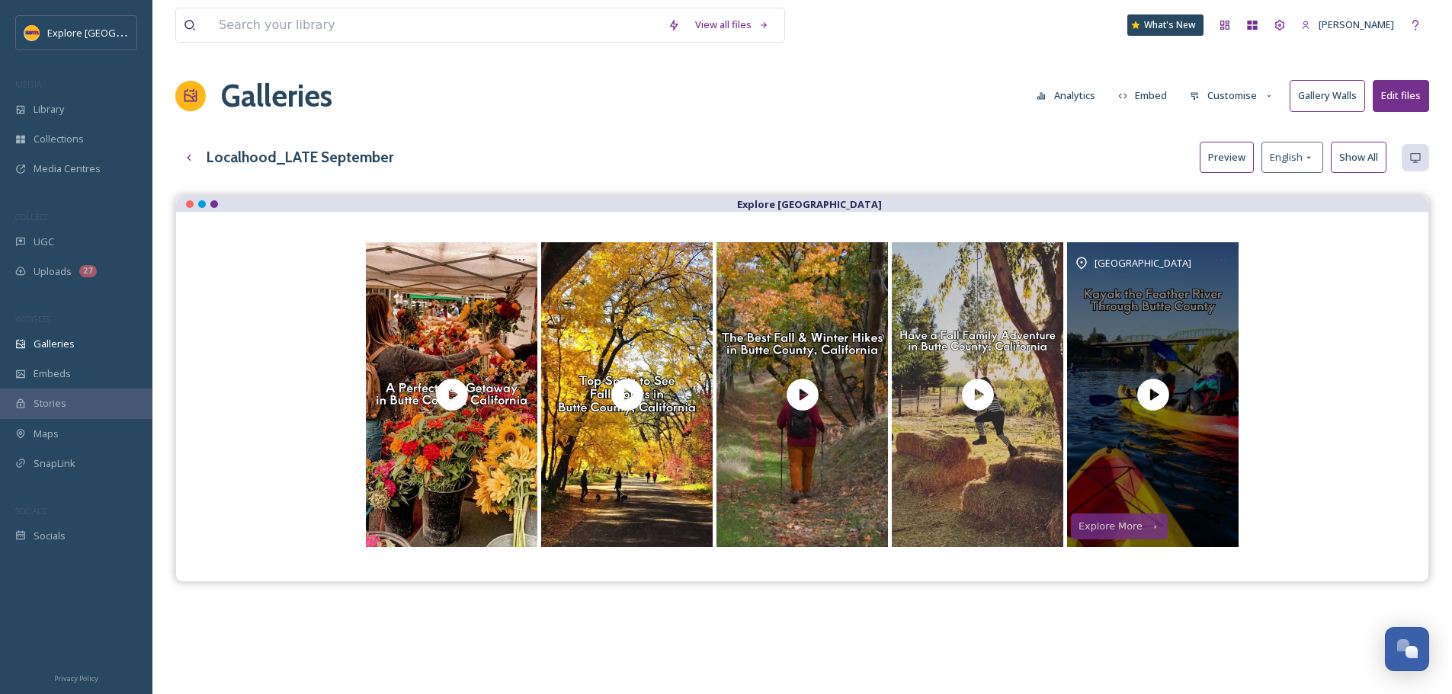
click at [866, 131] on div "View all files What's New [PERSON_NAME] Galleries Analytics Embed Customise Gal…" at bounding box center [801, 456] width 1299 height 913
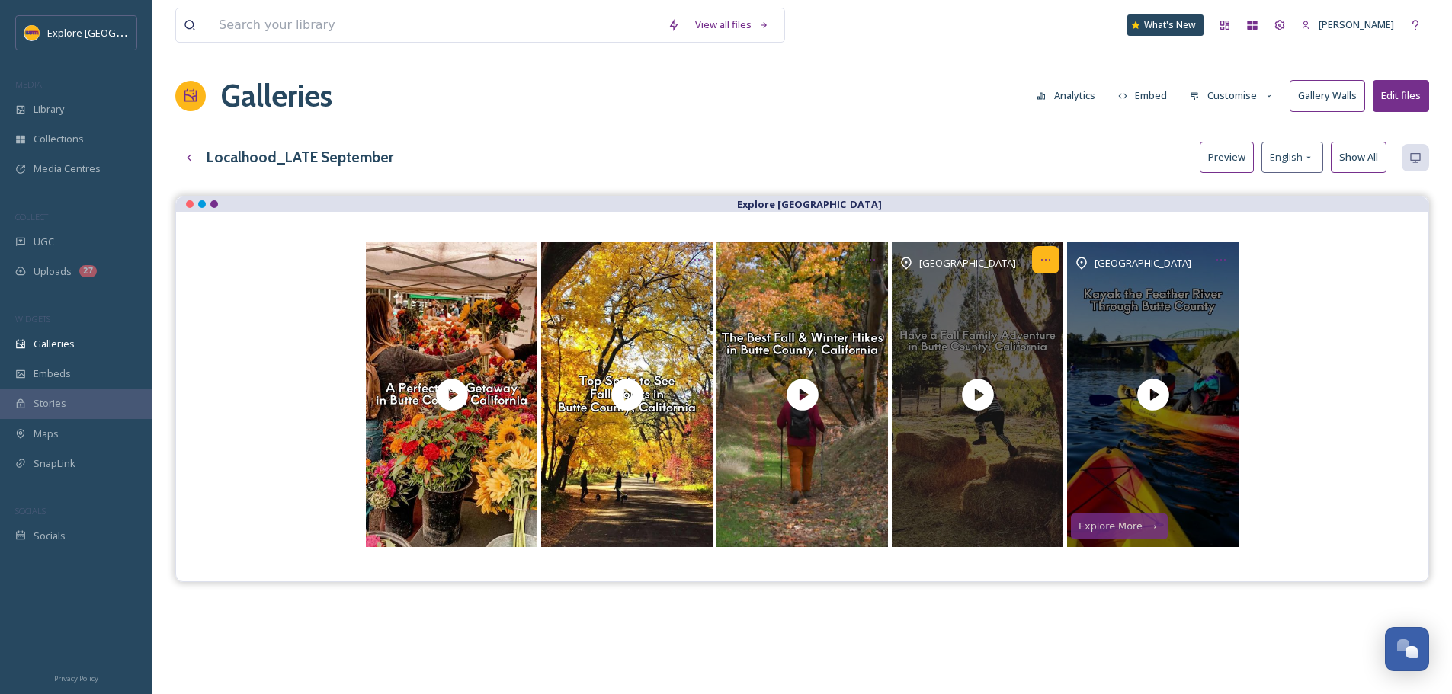
click at [1050, 266] on icon "Opens media popup. Media description: Whether you prefer hunting the perfect pu…" at bounding box center [1045, 260] width 12 height 12
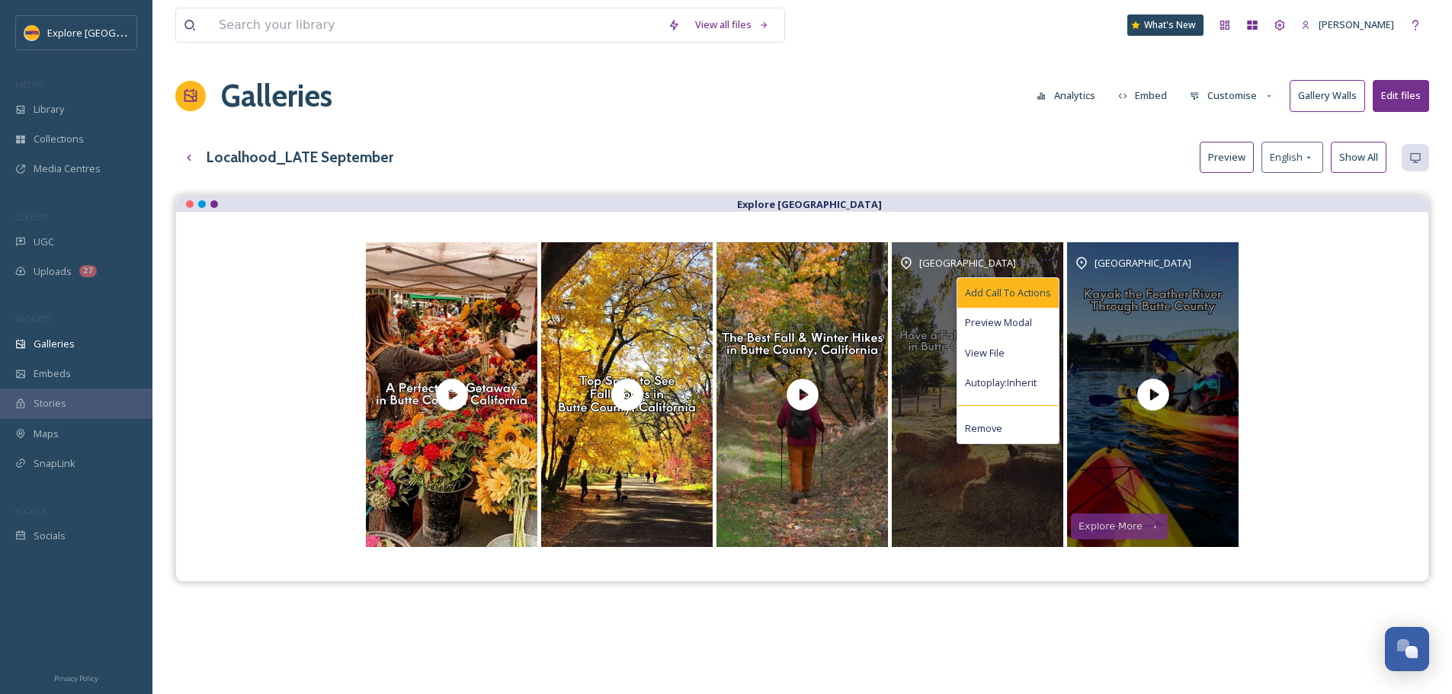
click at [1035, 300] on span "Add Call To Actions" at bounding box center [1008, 293] width 86 height 14
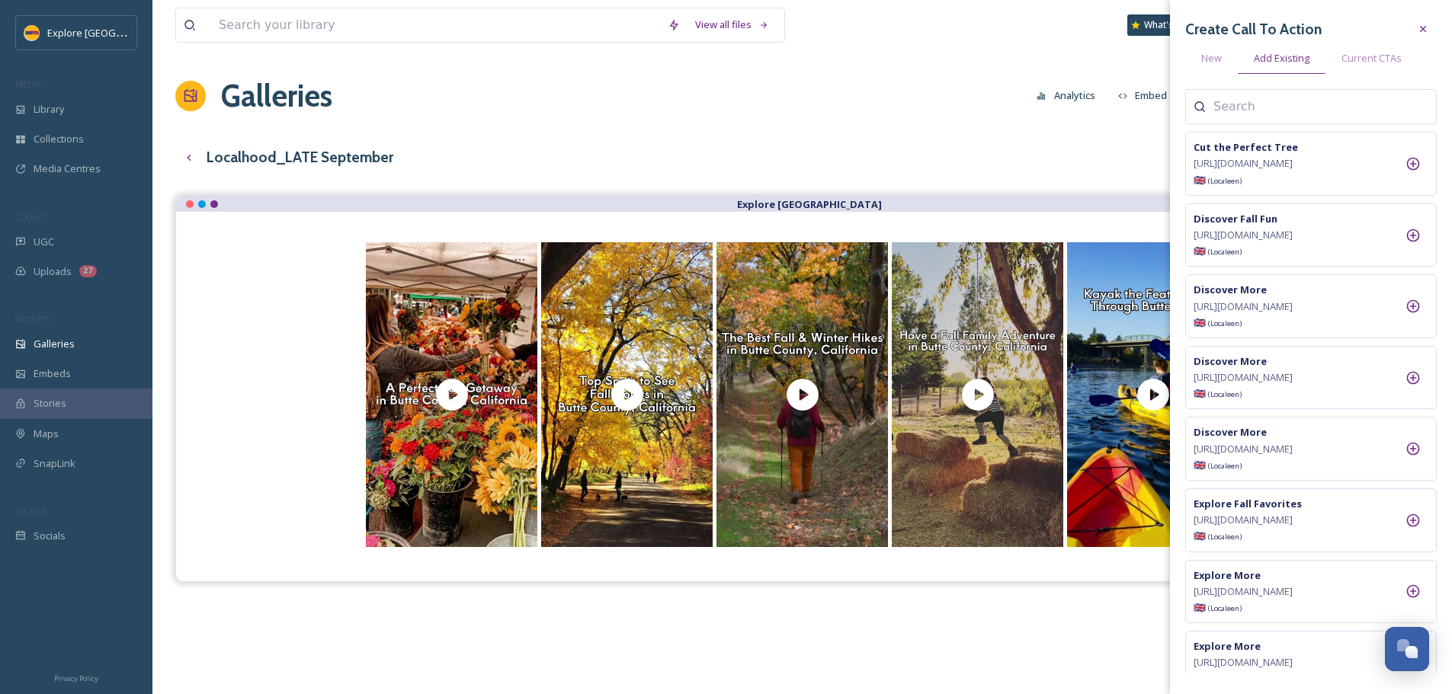
click at [1269, 112] on input at bounding box center [1289, 107] width 152 height 18
type input "fall"
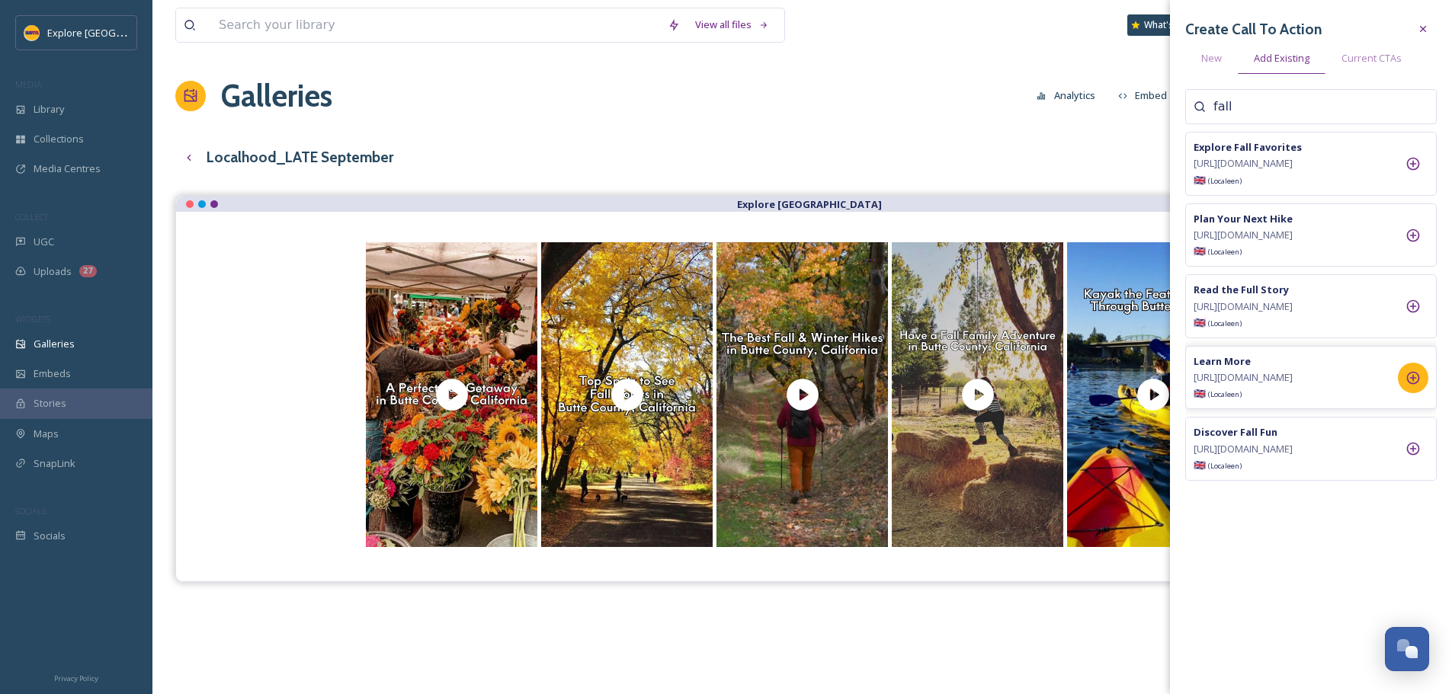
click at [1420, 393] on div at bounding box center [1412, 378] width 30 height 30
click at [977, 121] on div "View all files What's New [PERSON_NAME] Galleries Analytics Embed Customise Gal…" at bounding box center [801, 456] width 1299 height 913
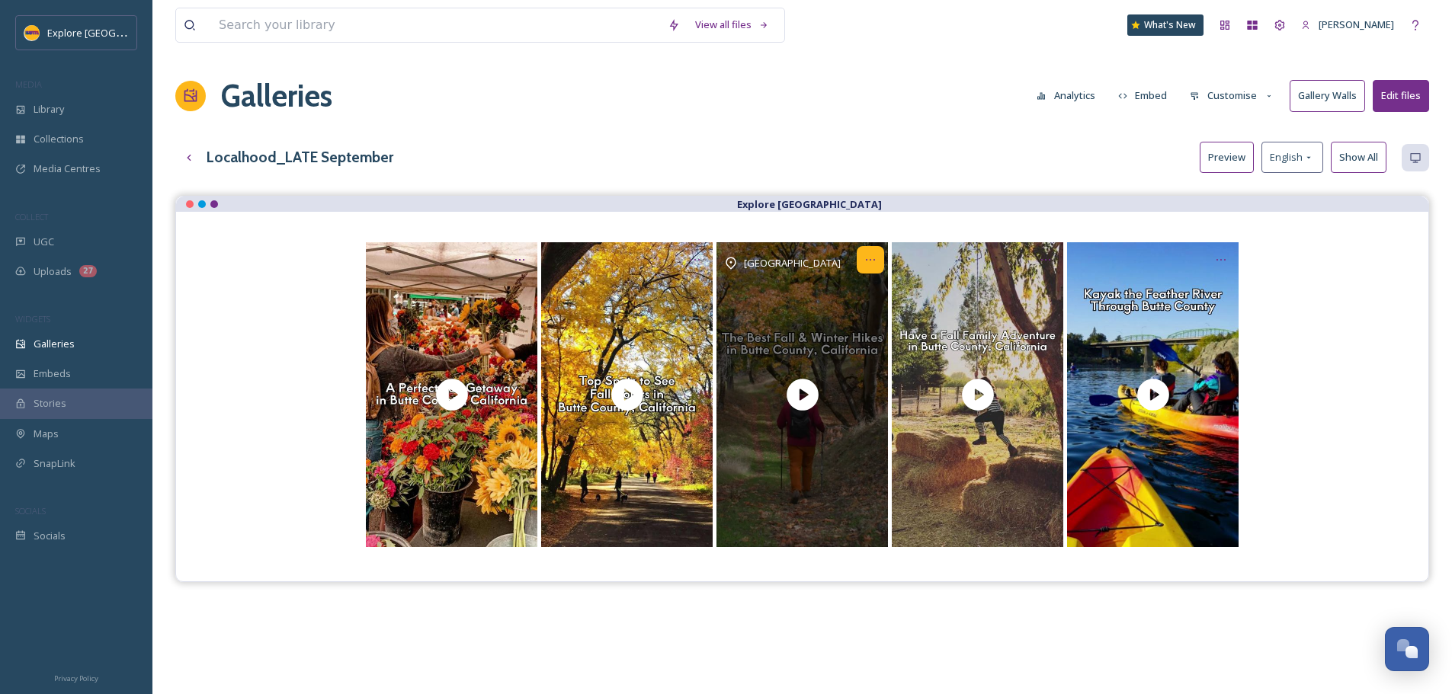
click at [869, 264] on icon "Opens media popup. Media description: While the hiking season in Butte County i…" at bounding box center [870, 260] width 12 height 12
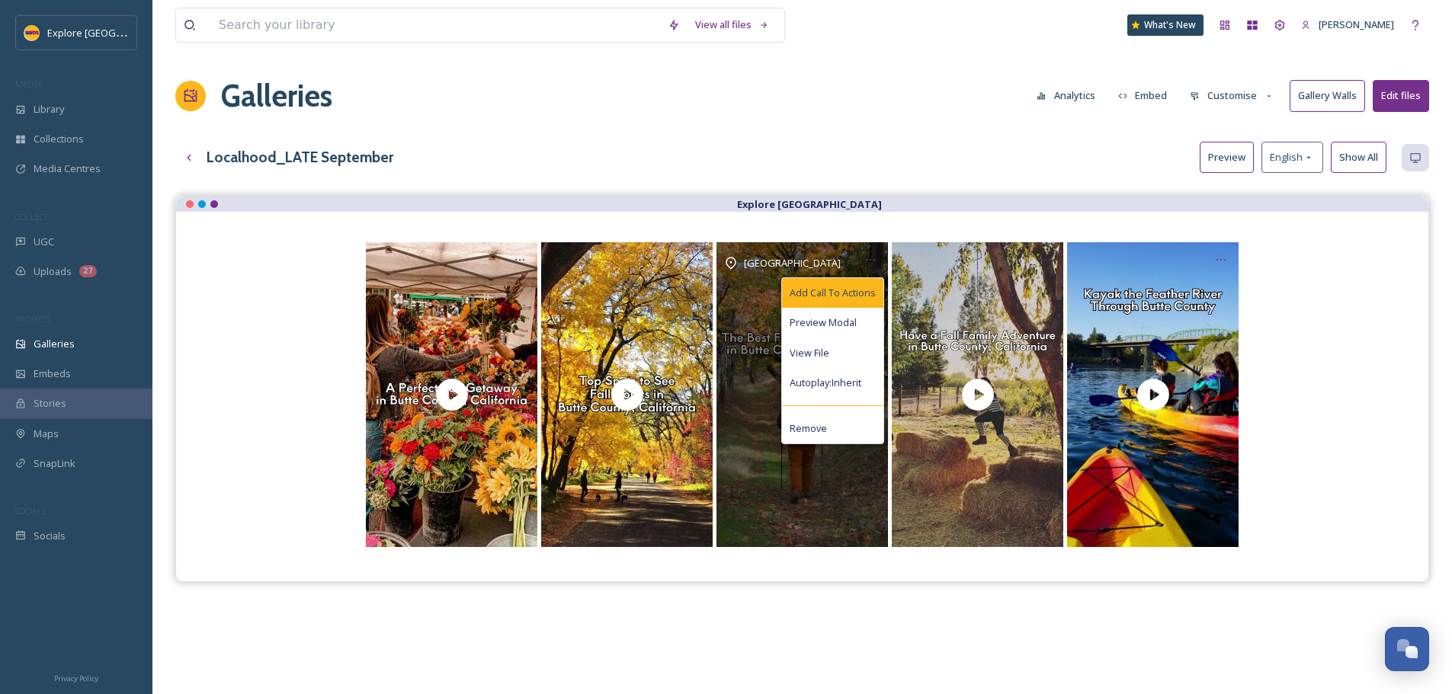
click at [860, 299] on span "Add Call To Actions" at bounding box center [832, 293] width 86 height 14
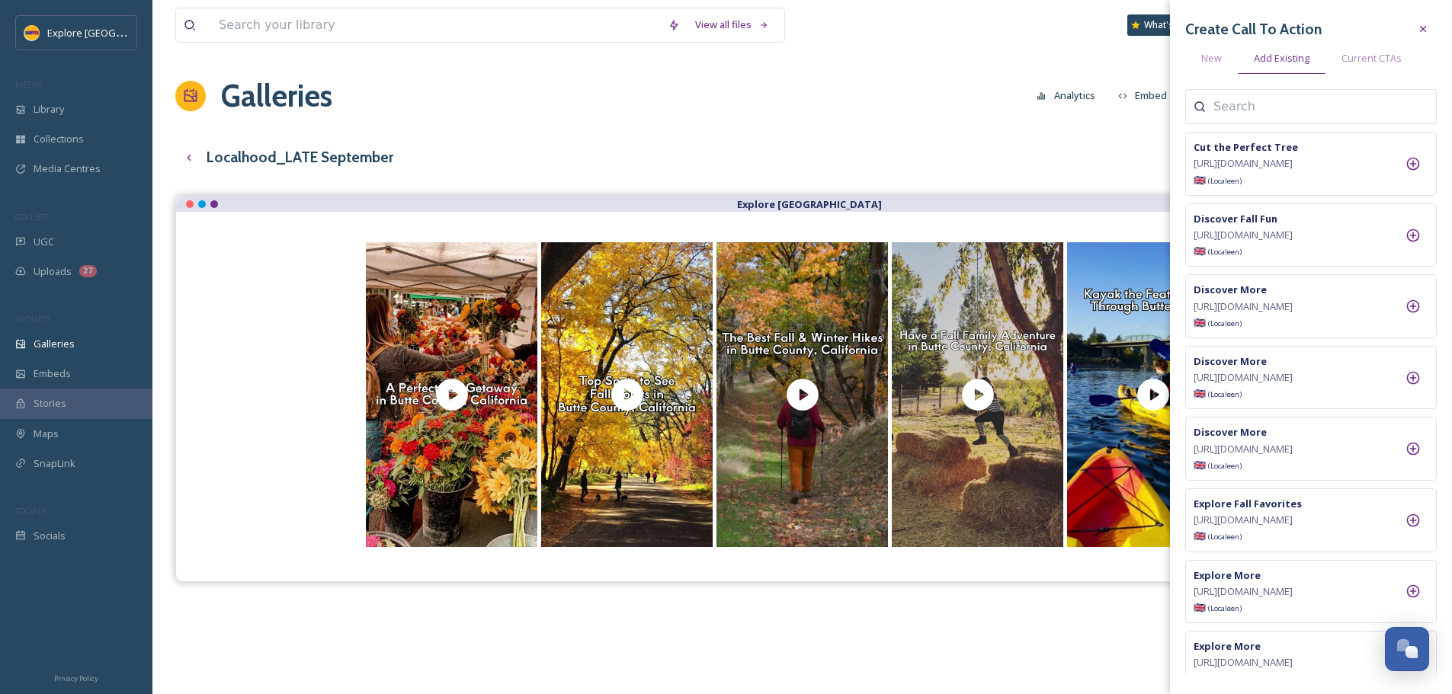
click at [1280, 120] on div at bounding box center [1310, 106] width 251 height 35
type input "fall"
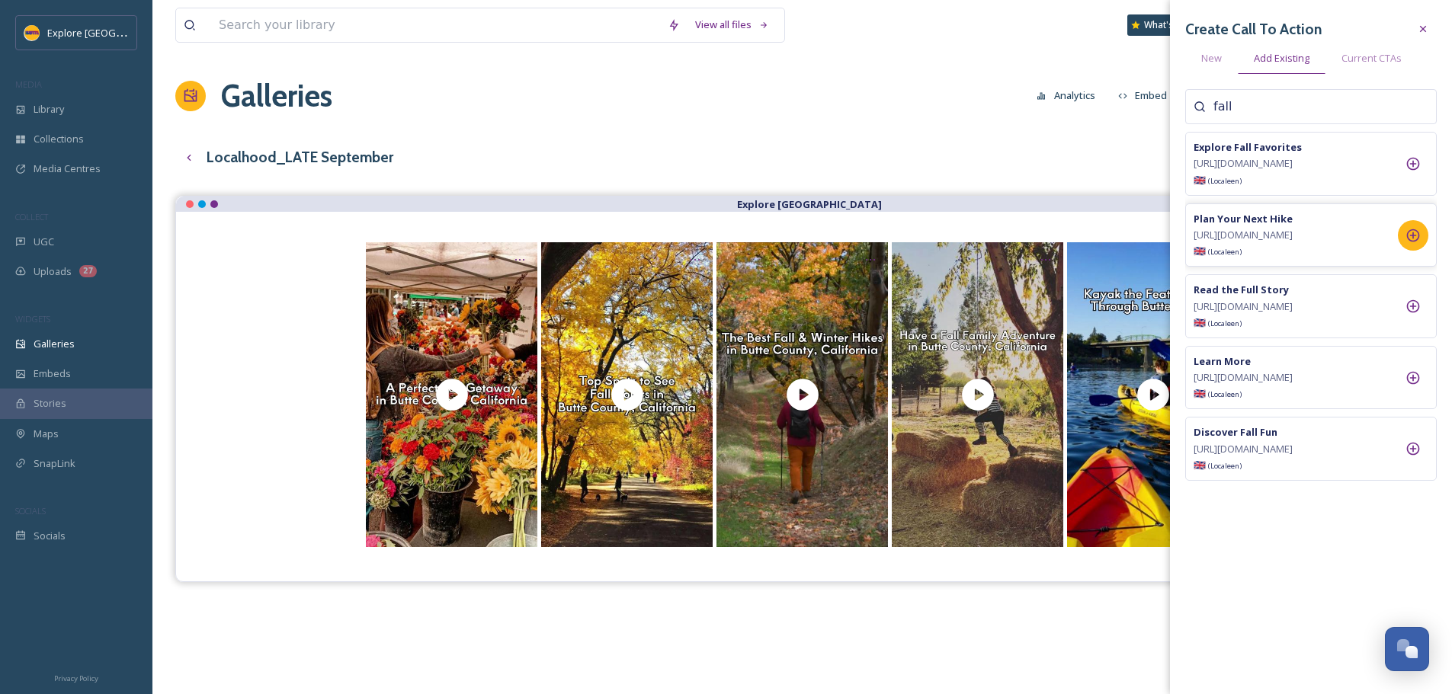
click at [1413, 242] on icon at bounding box center [1413, 235] width 13 height 13
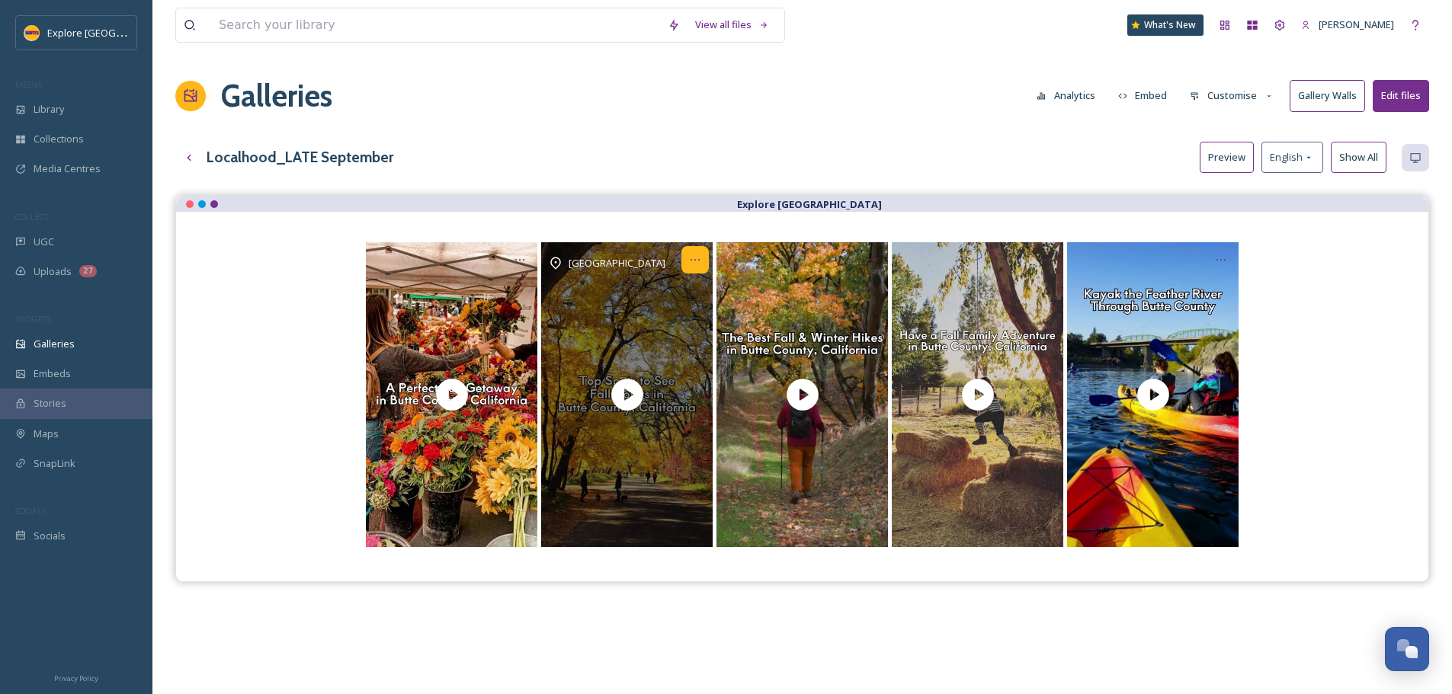
click at [696, 261] on icon "Opens media popup. Media description: Those who live in Butte County know that …" at bounding box center [695, 260] width 12 height 12
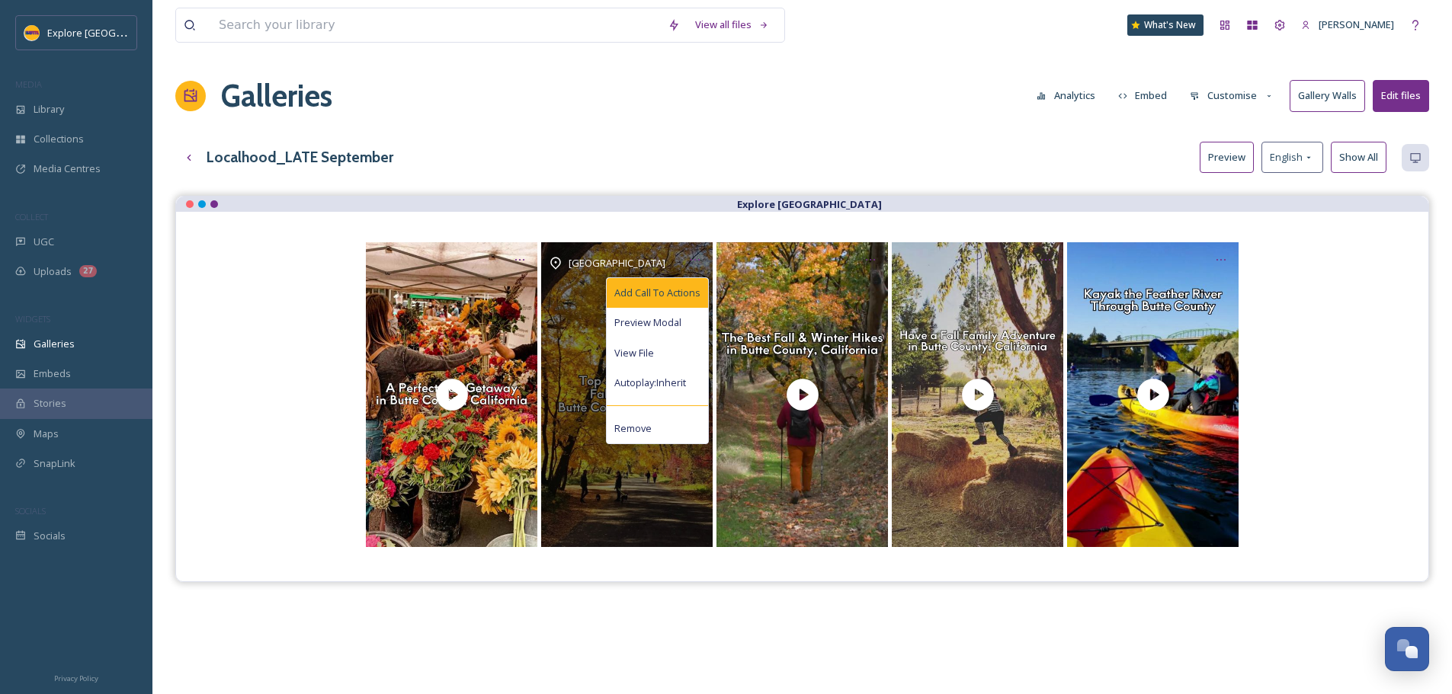
click at [677, 287] on span "Add Call To Actions" at bounding box center [657, 293] width 86 height 14
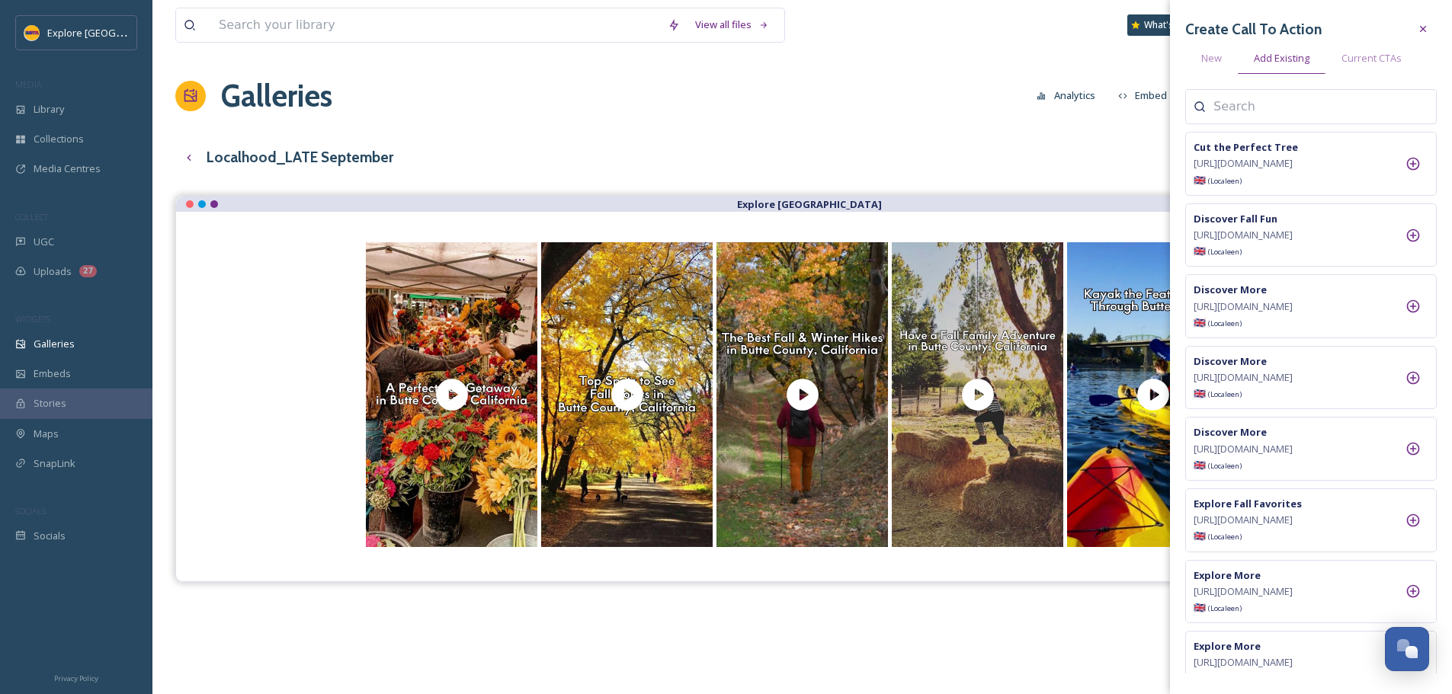
click at [1253, 112] on input at bounding box center [1289, 107] width 152 height 18
type input "fall"
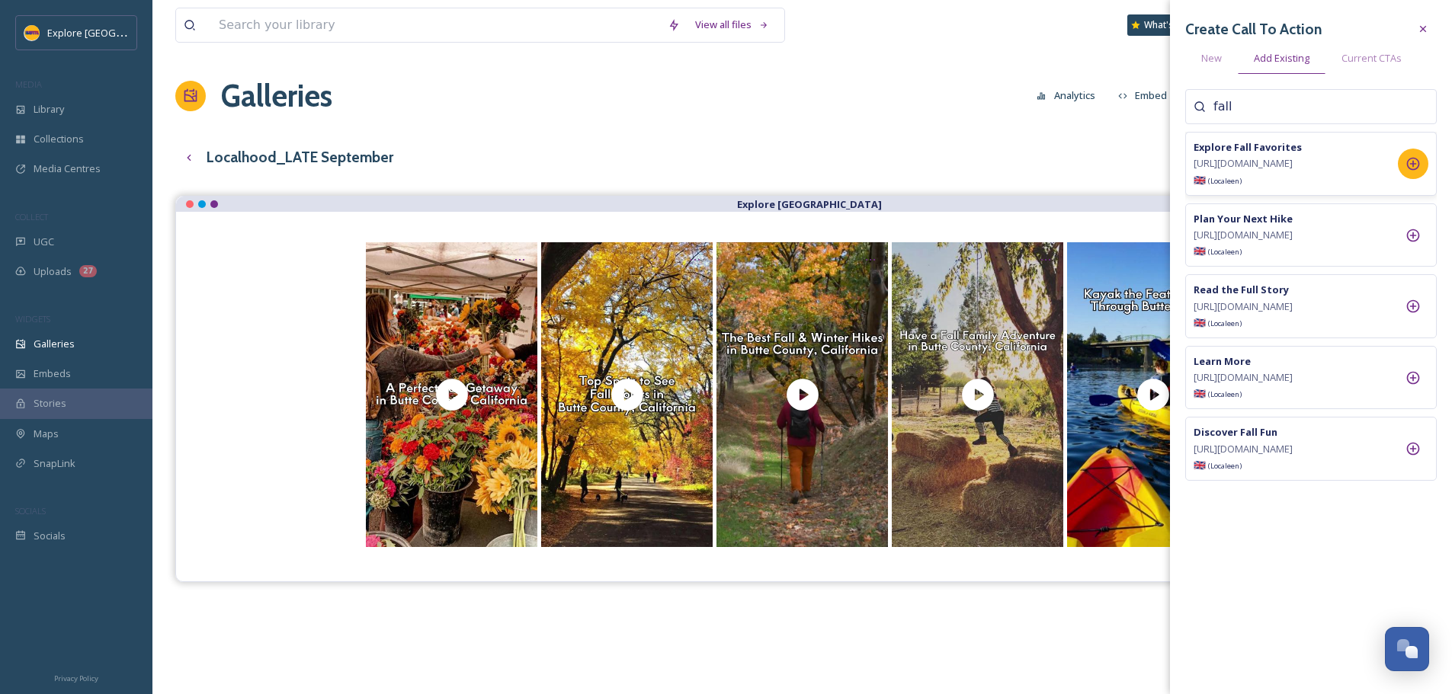
click at [1418, 168] on icon at bounding box center [1412, 163] width 15 height 15
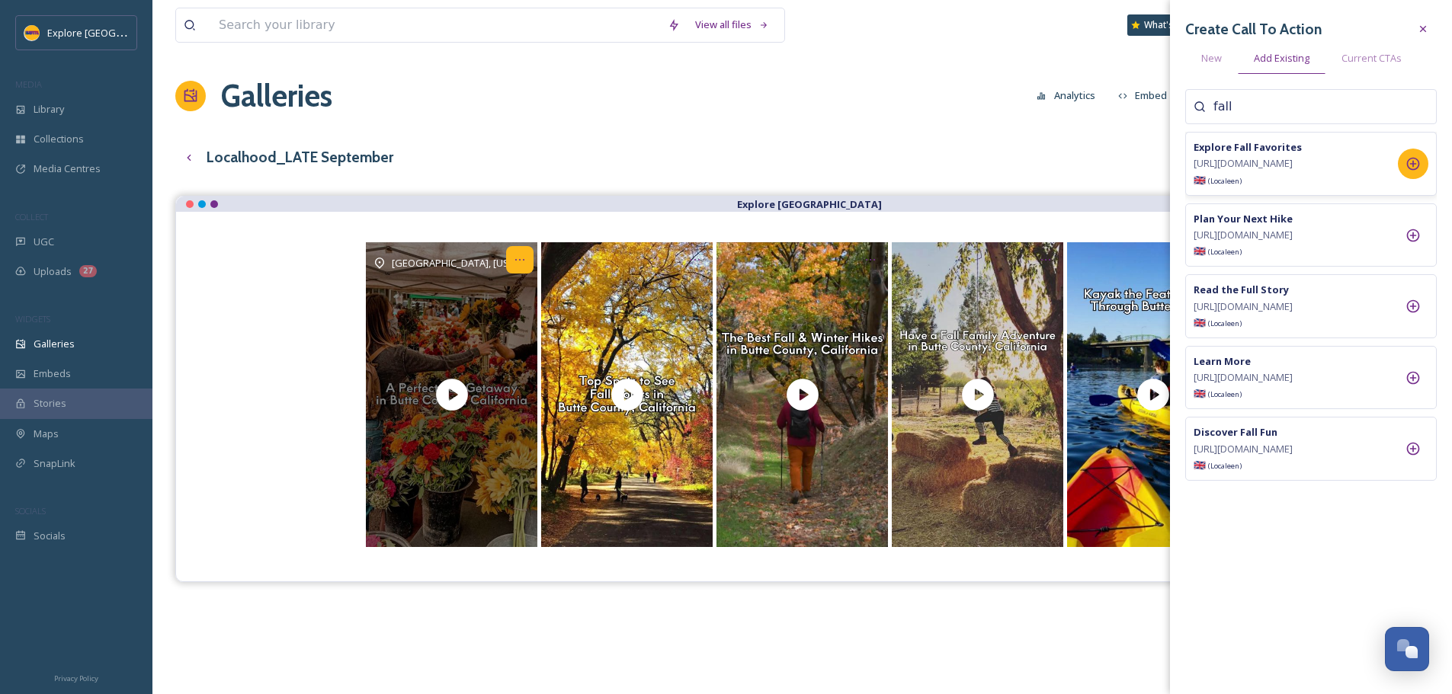
click at [516, 257] on icon "Opens media popup. Media description: Sweater weather means enjoying hot coffee…" at bounding box center [520, 260] width 12 height 12
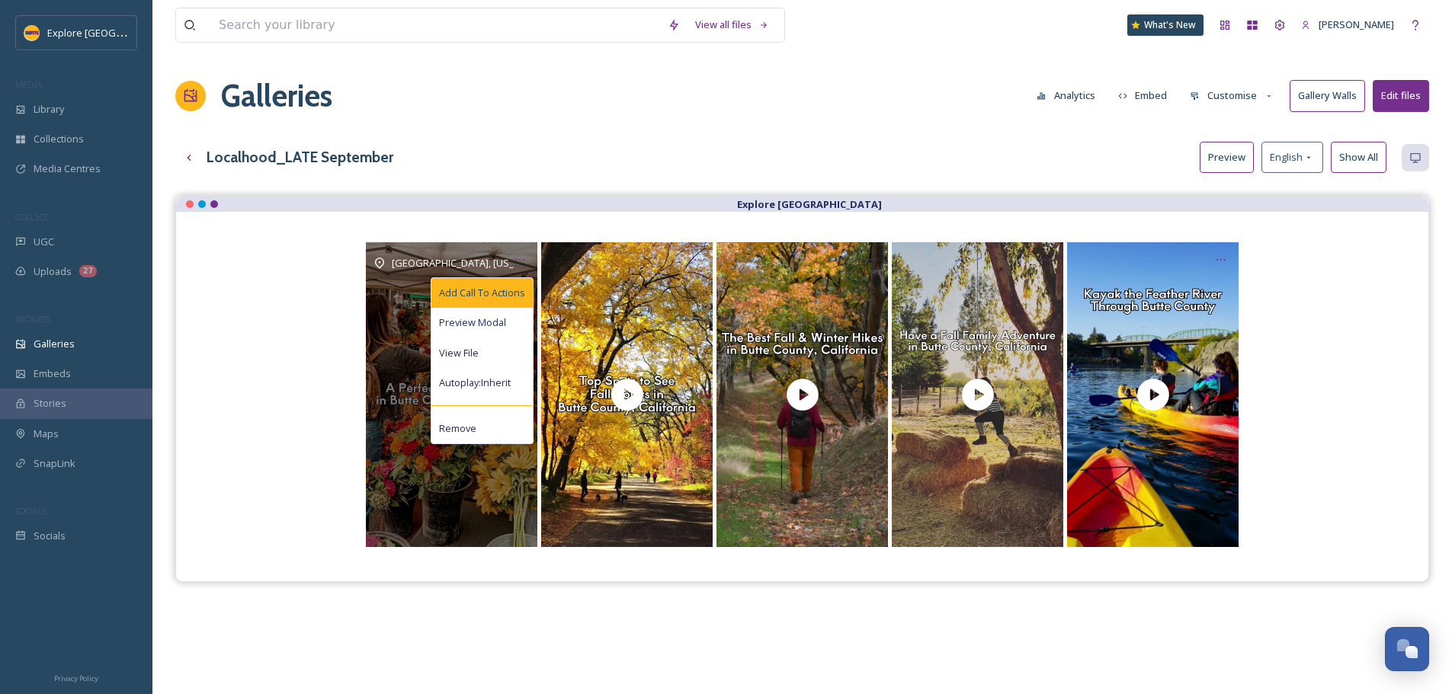
click at [503, 296] on span "Add Call To Actions" at bounding box center [482, 293] width 86 height 14
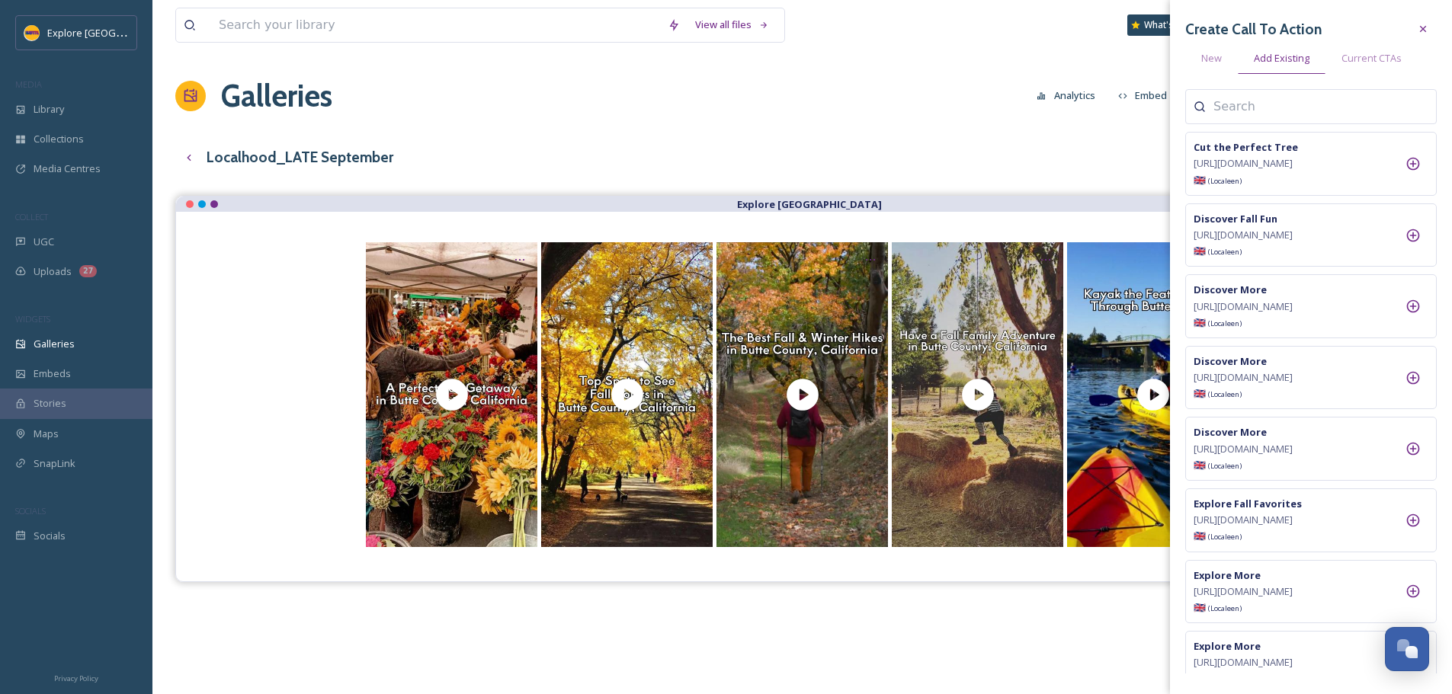
click at [1255, 117] on div at bounding box center [1310, 106] width 251 height 35
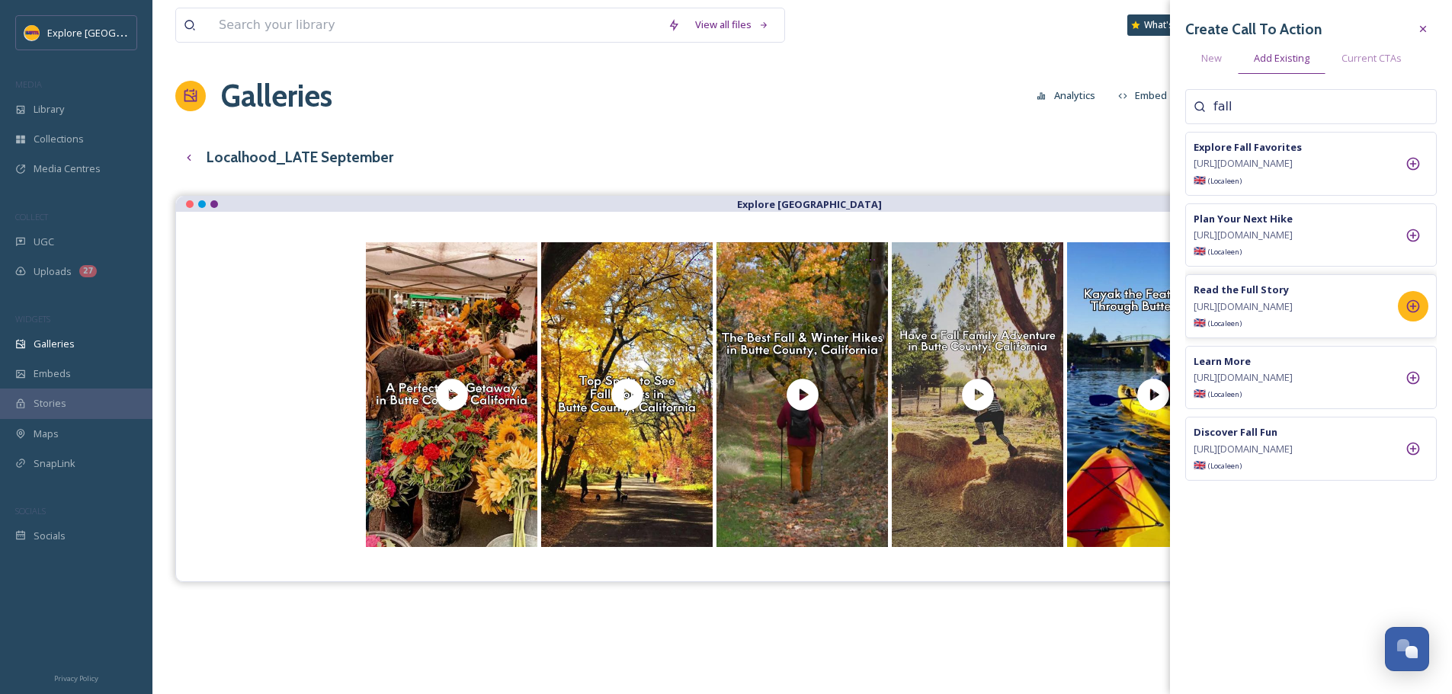
type input "fall"
click at [1423, 322] on div at bounding box center [1412, 306] width 30 height 30
click at [799, 64] on div "View all files What's New [PERSON_NAME] Galleries Analytics Embed Customise Gal…" at bounding box center [801, 456] width 1299 height 913
